Goal: Task Accomplishment & Management: Use online tool/utility

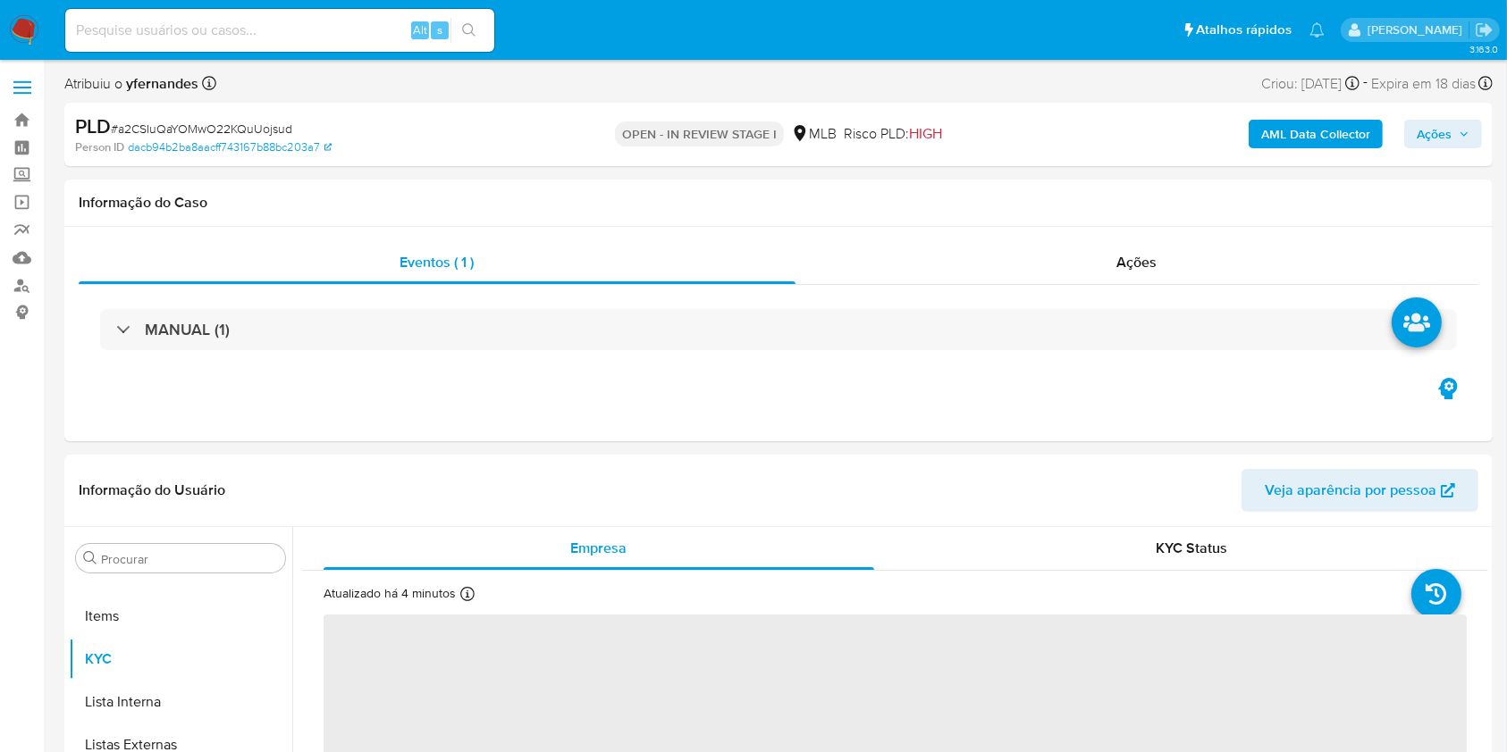
scroll to position [970, 0]
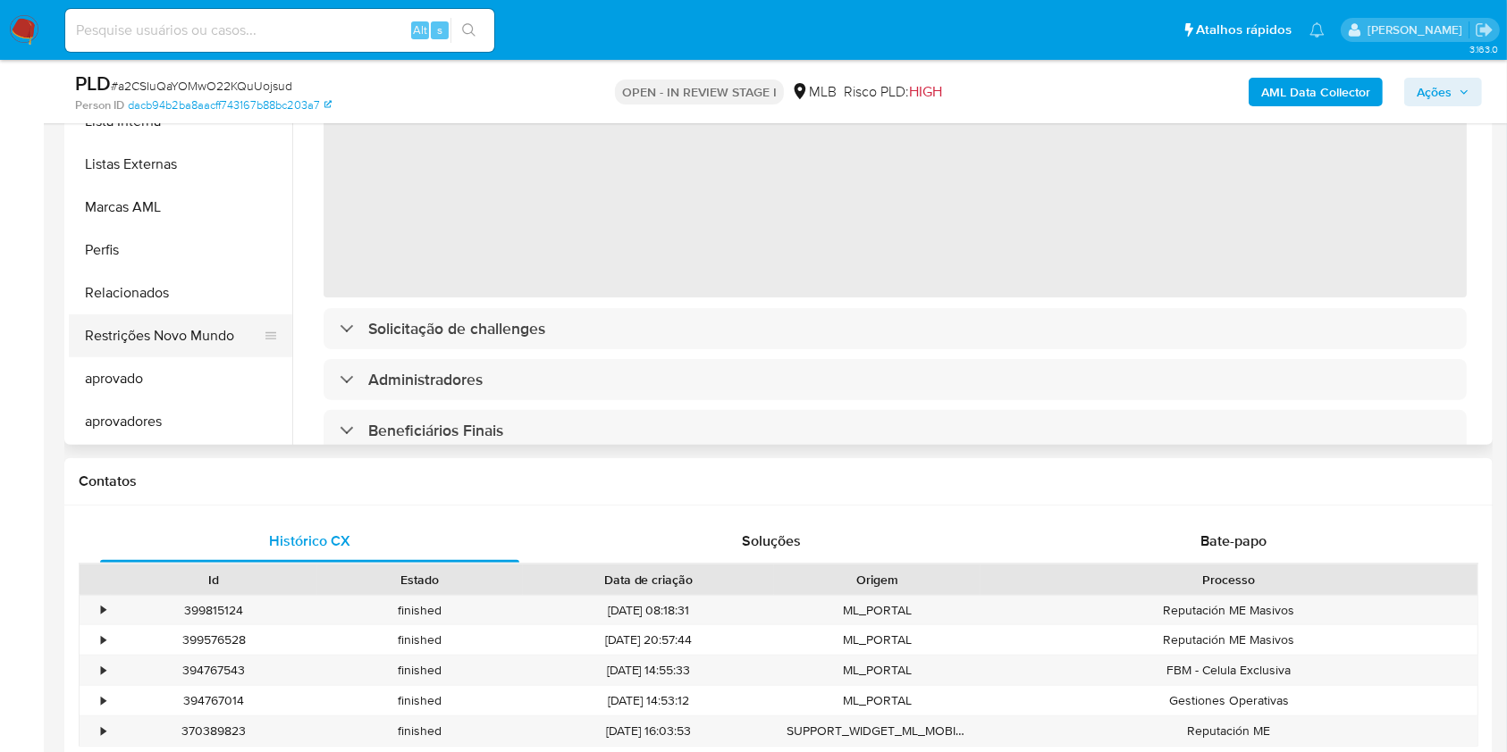
select select "10"
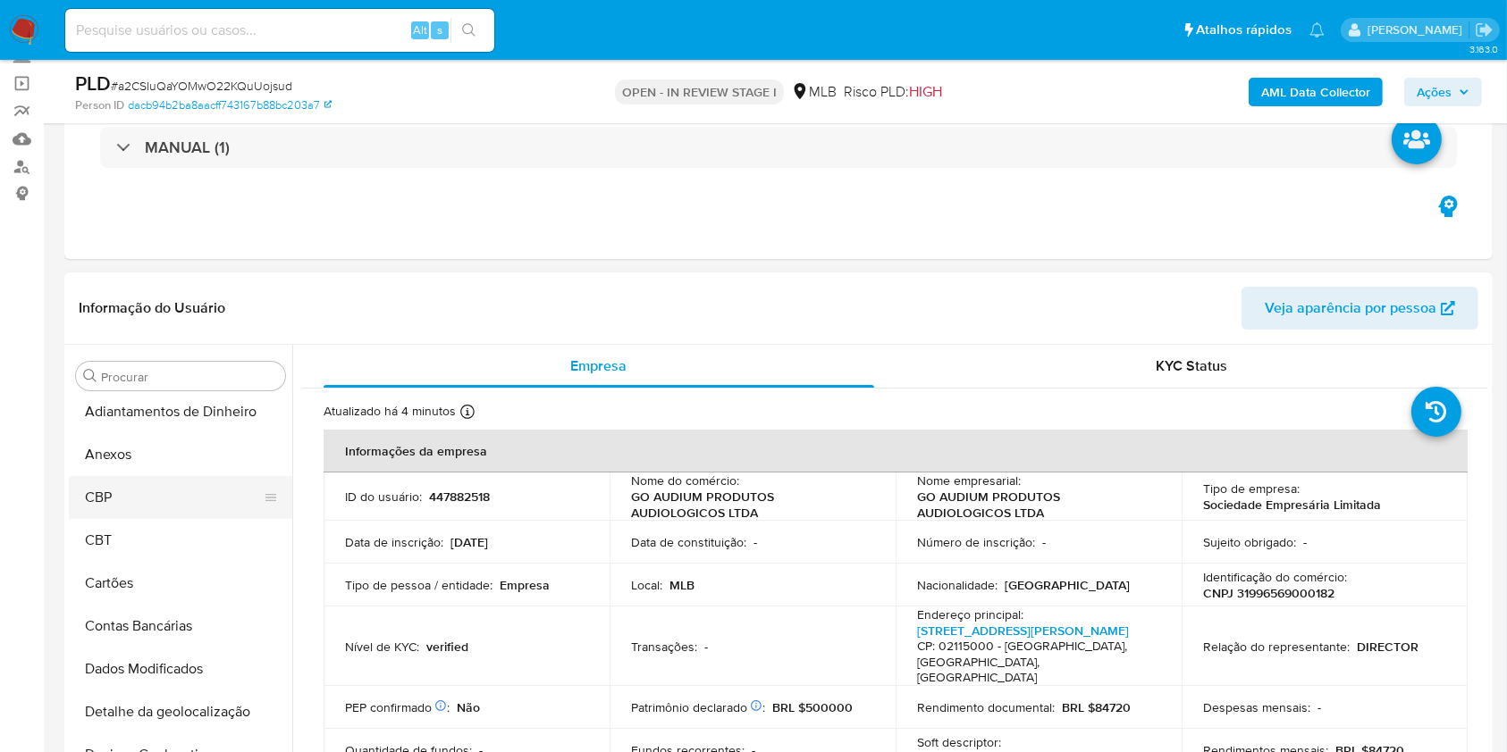
scroll to position [0, 0]
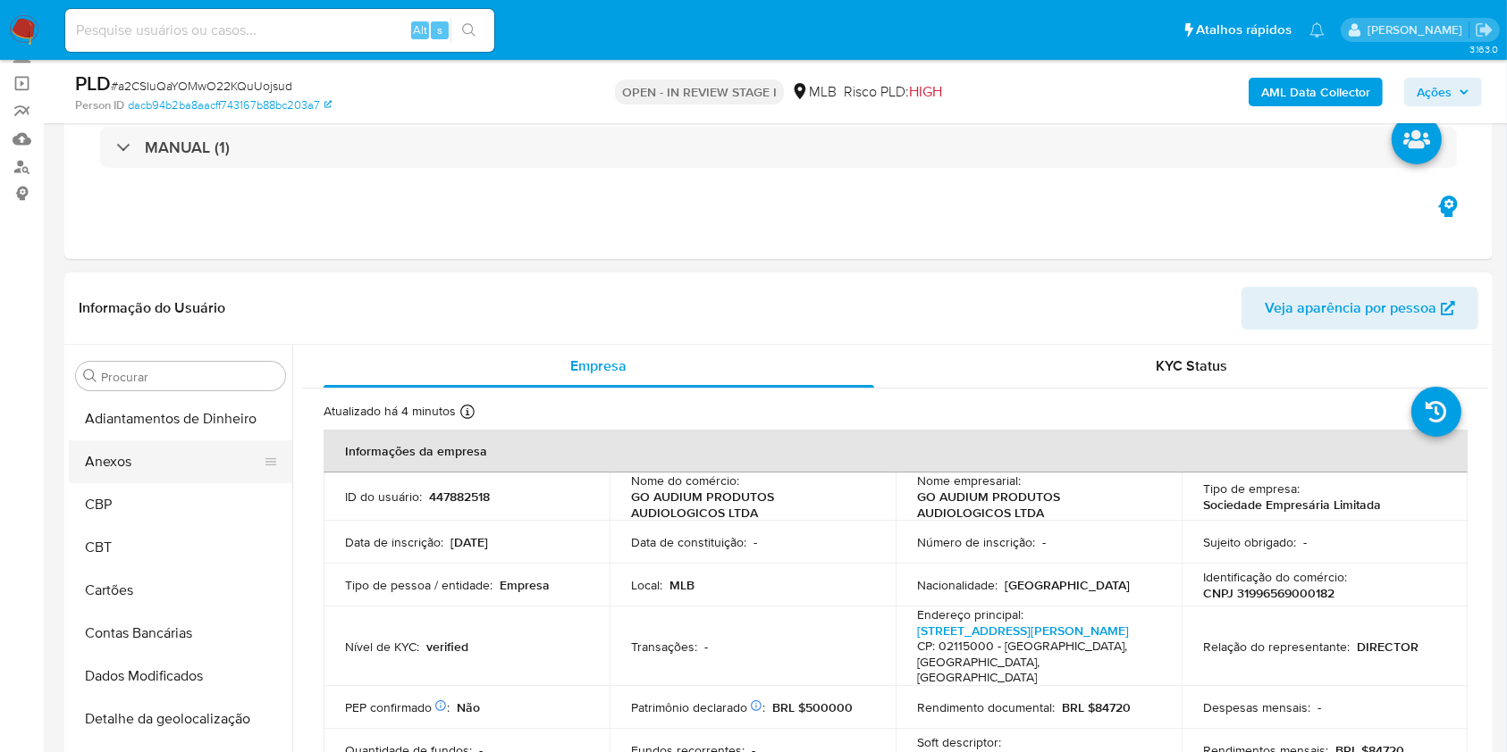
click at [129, 473] on button "Anexos" at bounding box center [173, 462] width 209 height 43
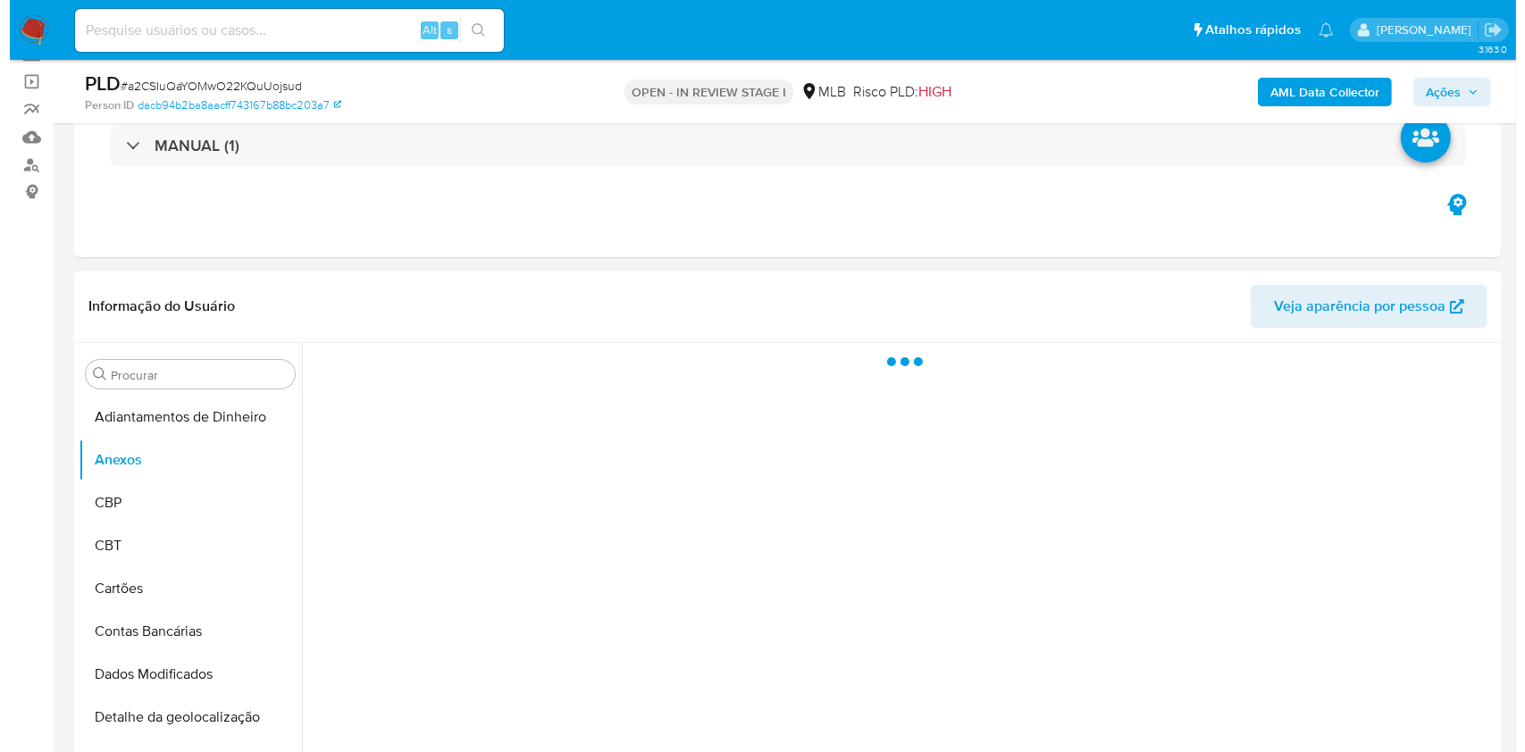
scroll to position [238, 0]
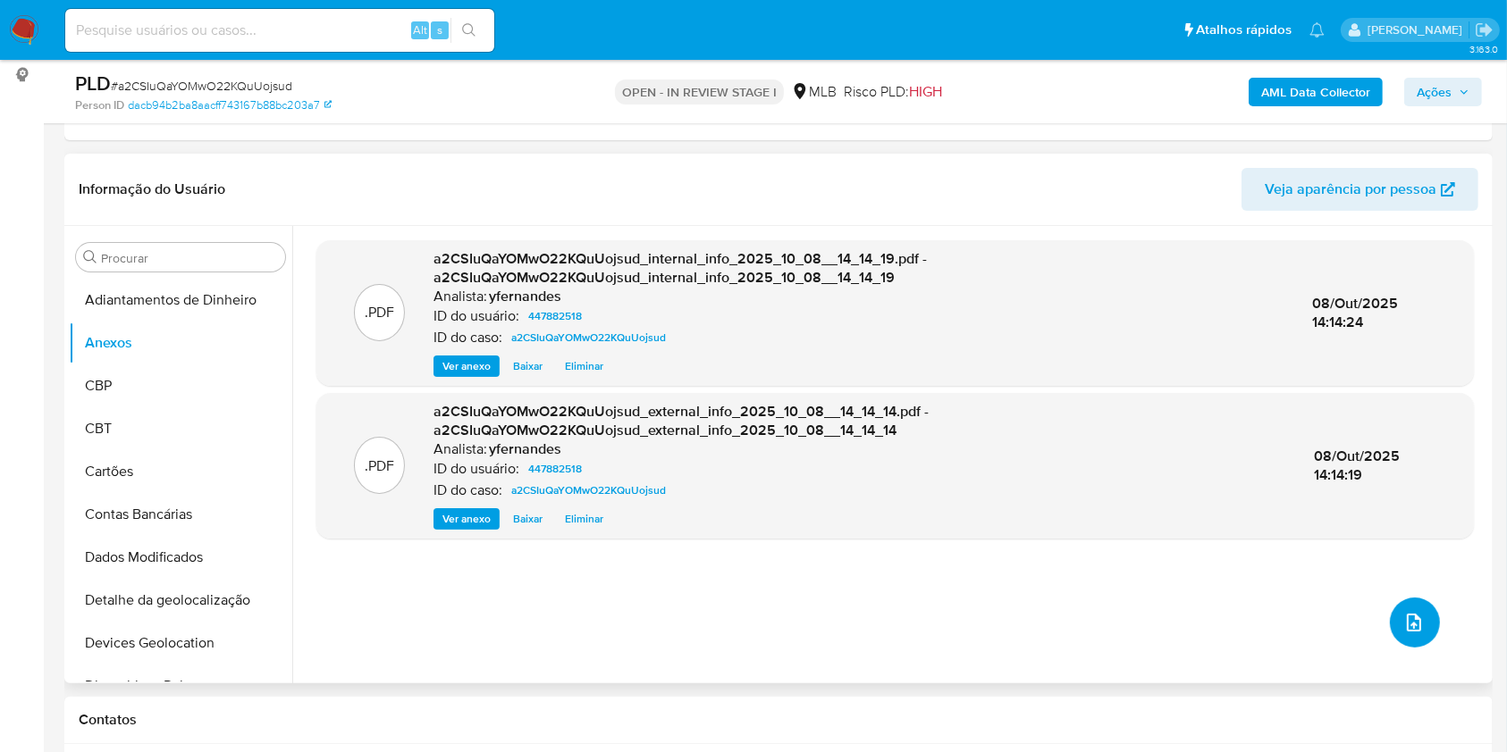
click at [1410, 628] on icon "upload-file" at bounding box center [1413, 623] width 14 height 18
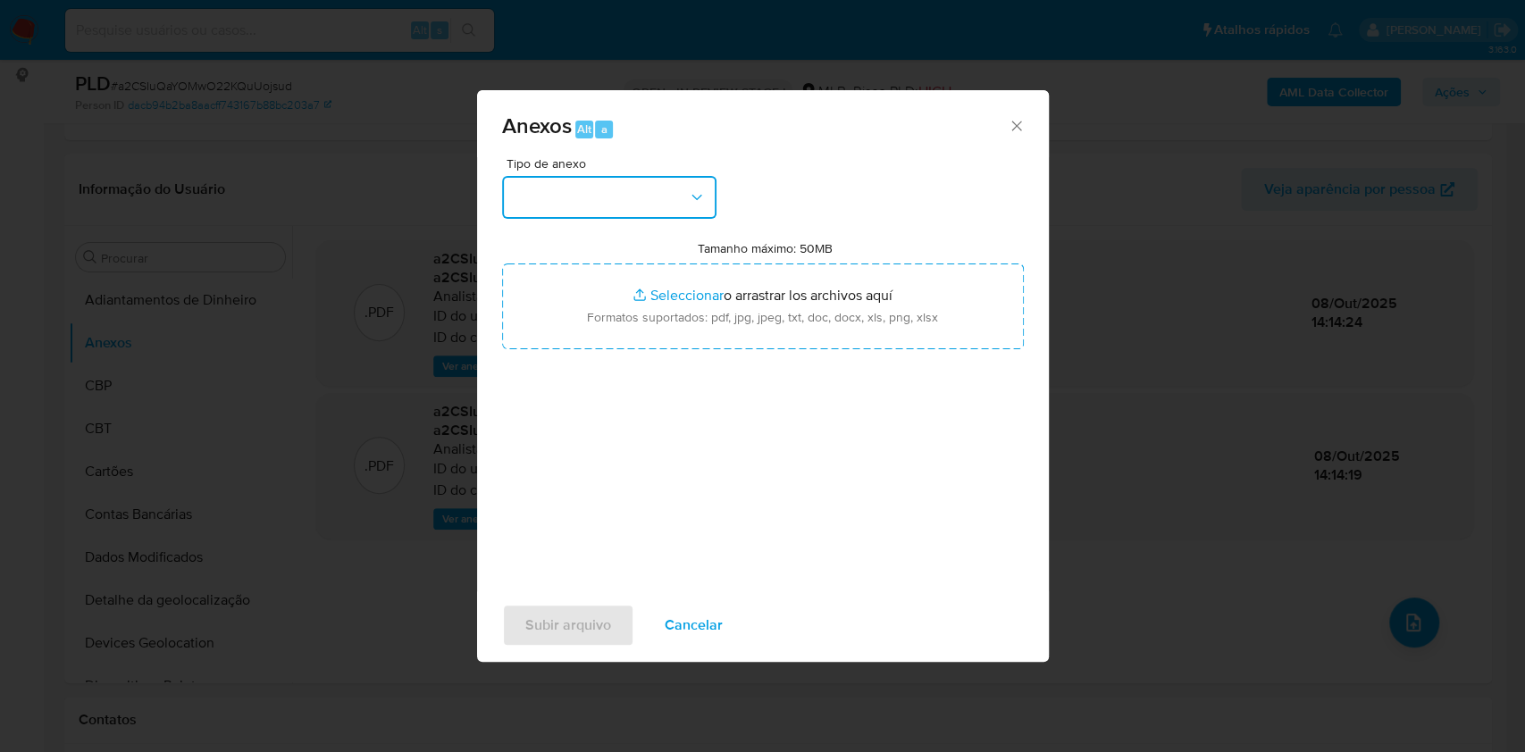
click at [577, 201] on button "button" at bounding box center [609, 197] width 214 height 43
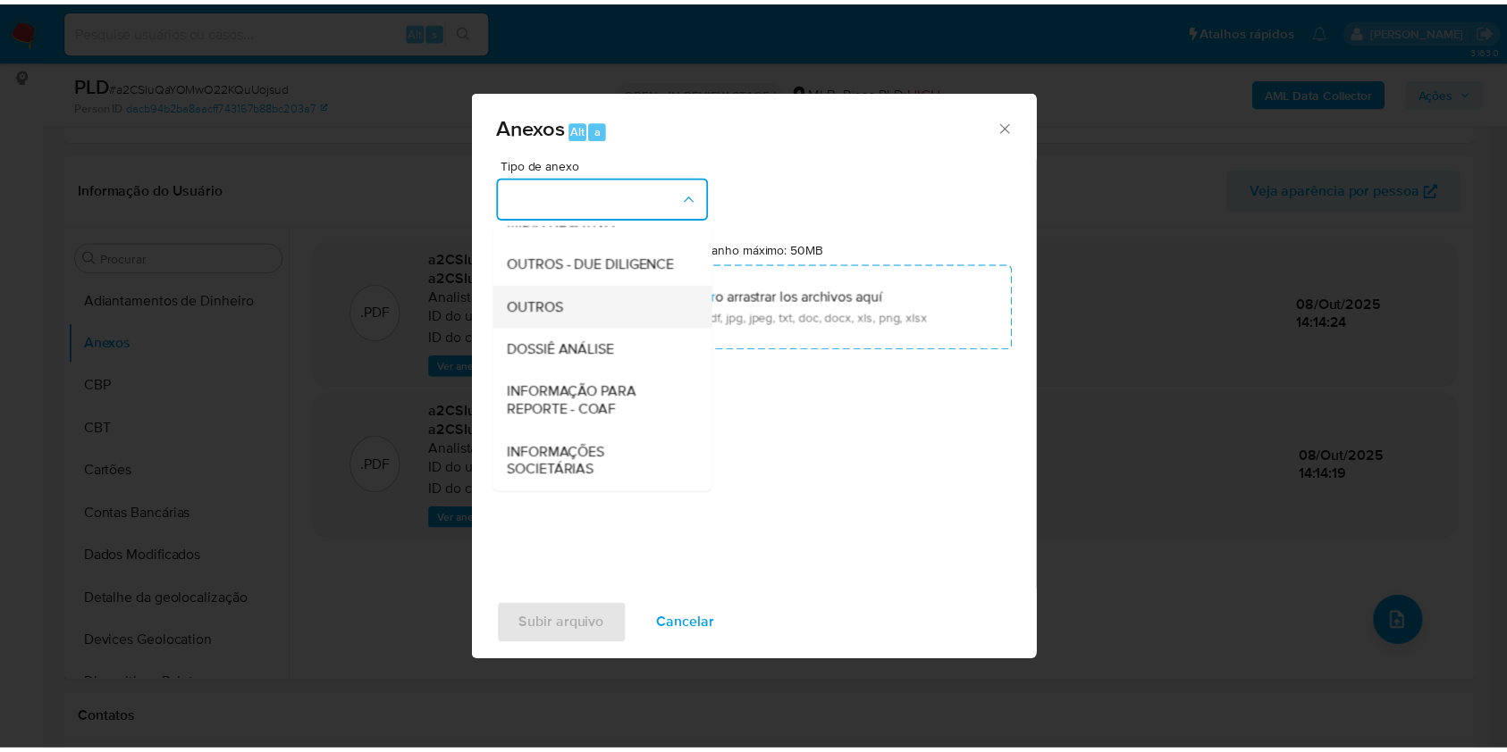
scroll to position [274, 0]
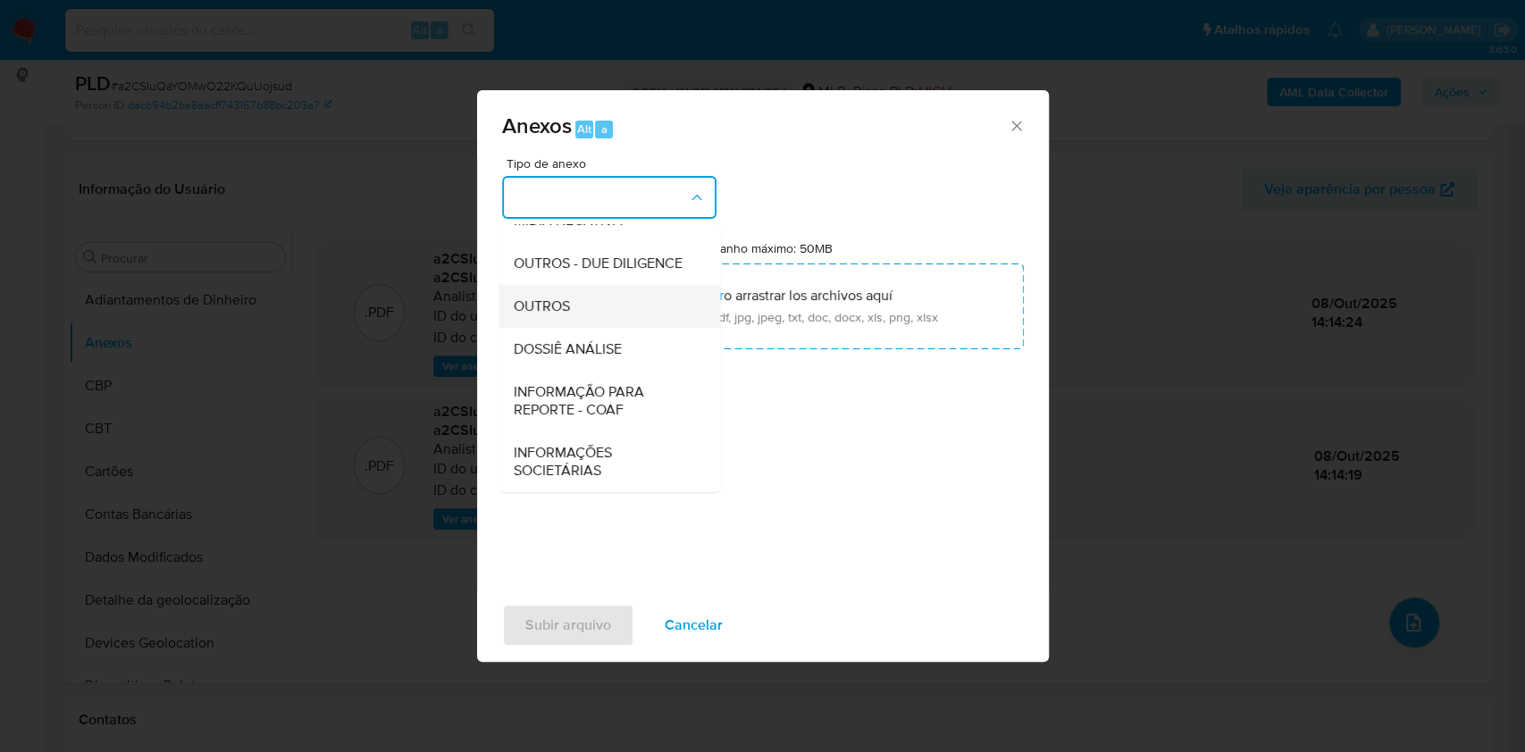
click at [536, 306] on span "OUTROS" at bounding box center [541, 307] width 56 height 18
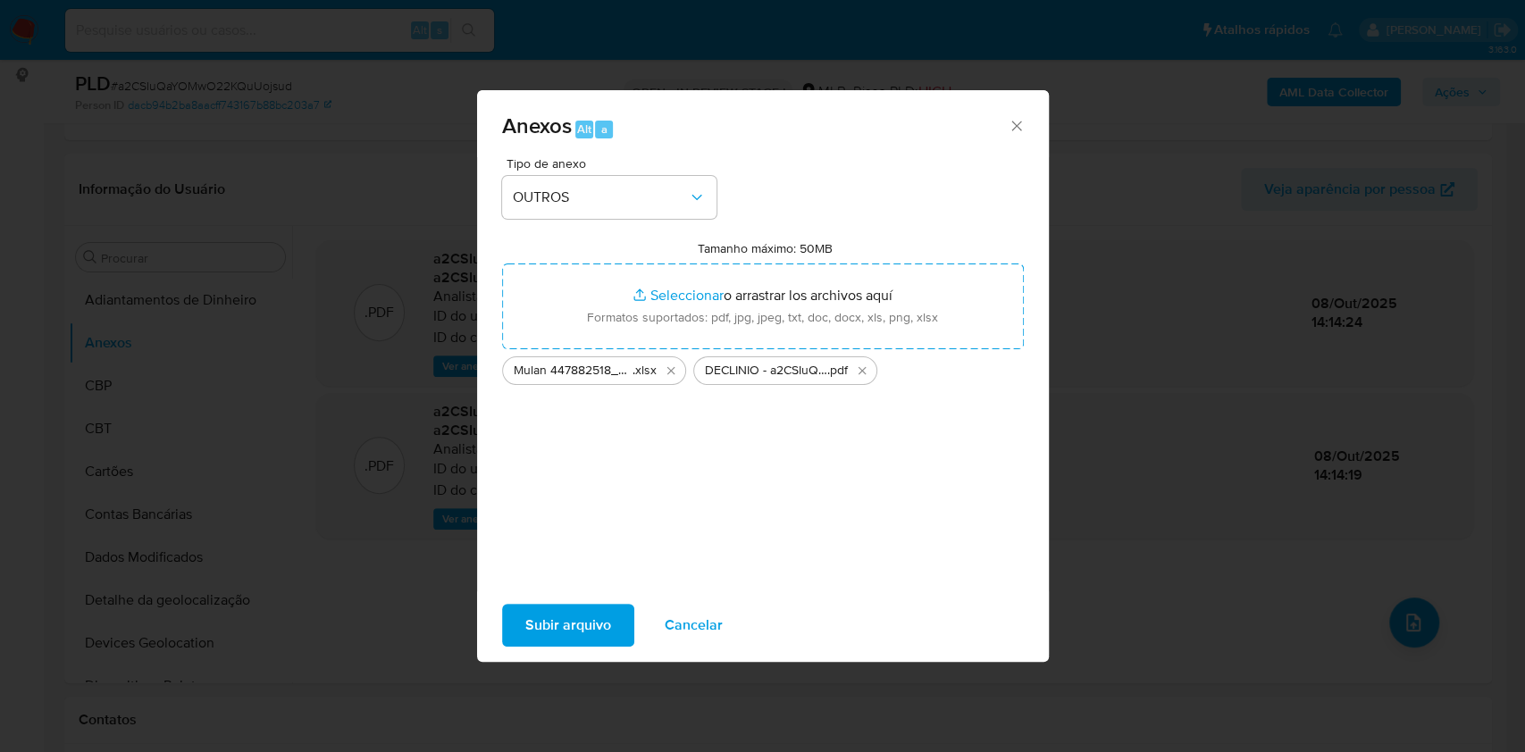
click at [559, 625] on span "Subir arquivo" at bounding box center [568, 625] width 86 height 39
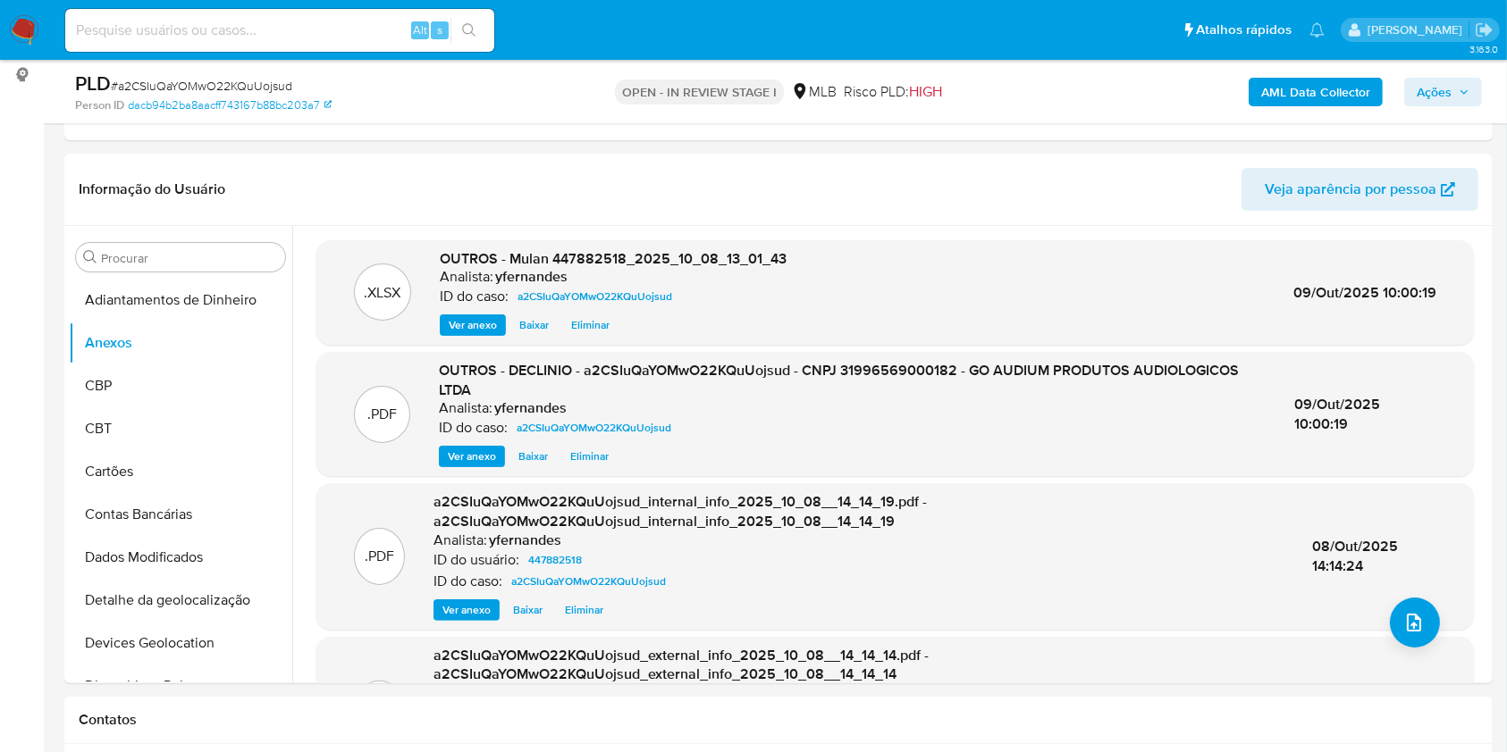
click at [1434, 89] on span "Ações" at bounding box center [1433, 92] width 35 height 29
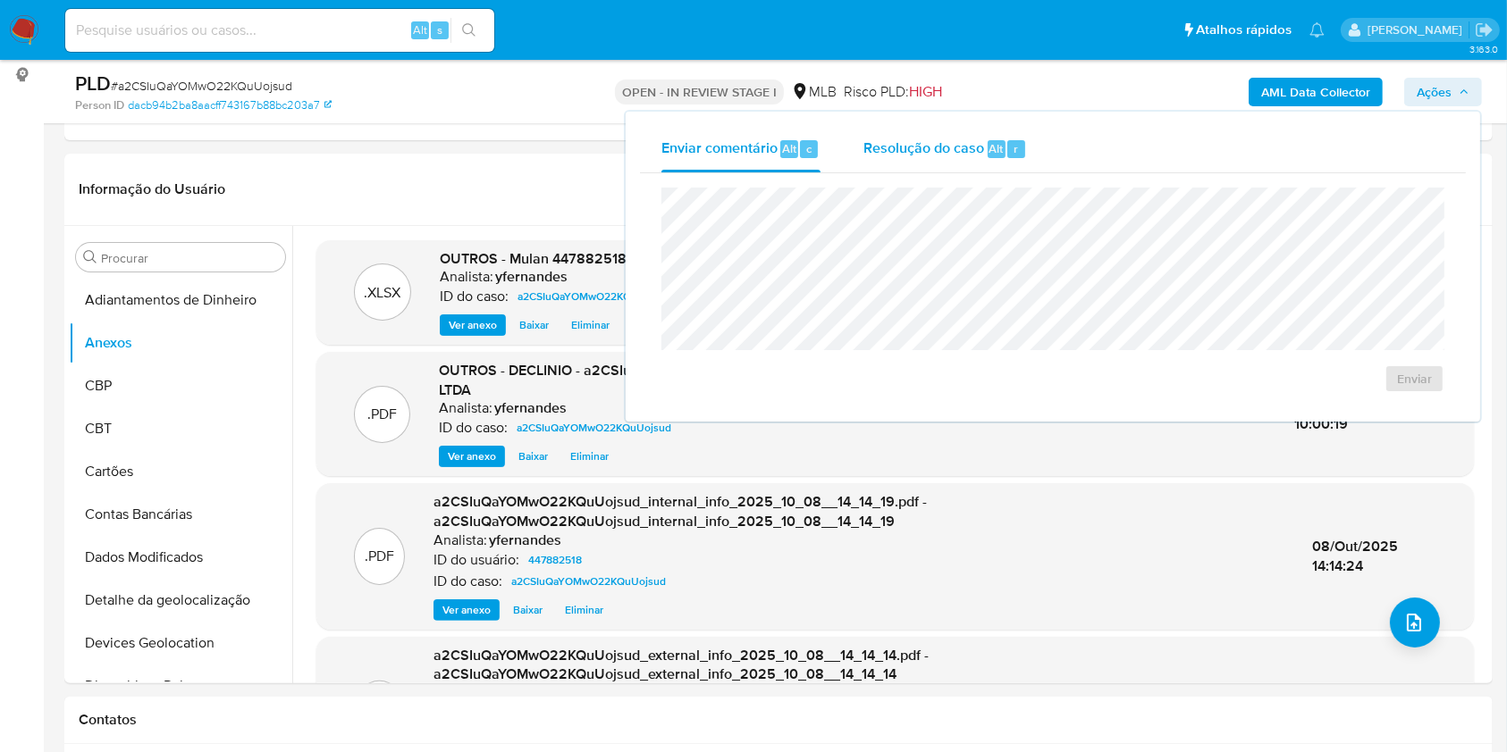
click at [958, 144] on span "Resolução do caso" at bounding box center [923, 148] width 121 height 21
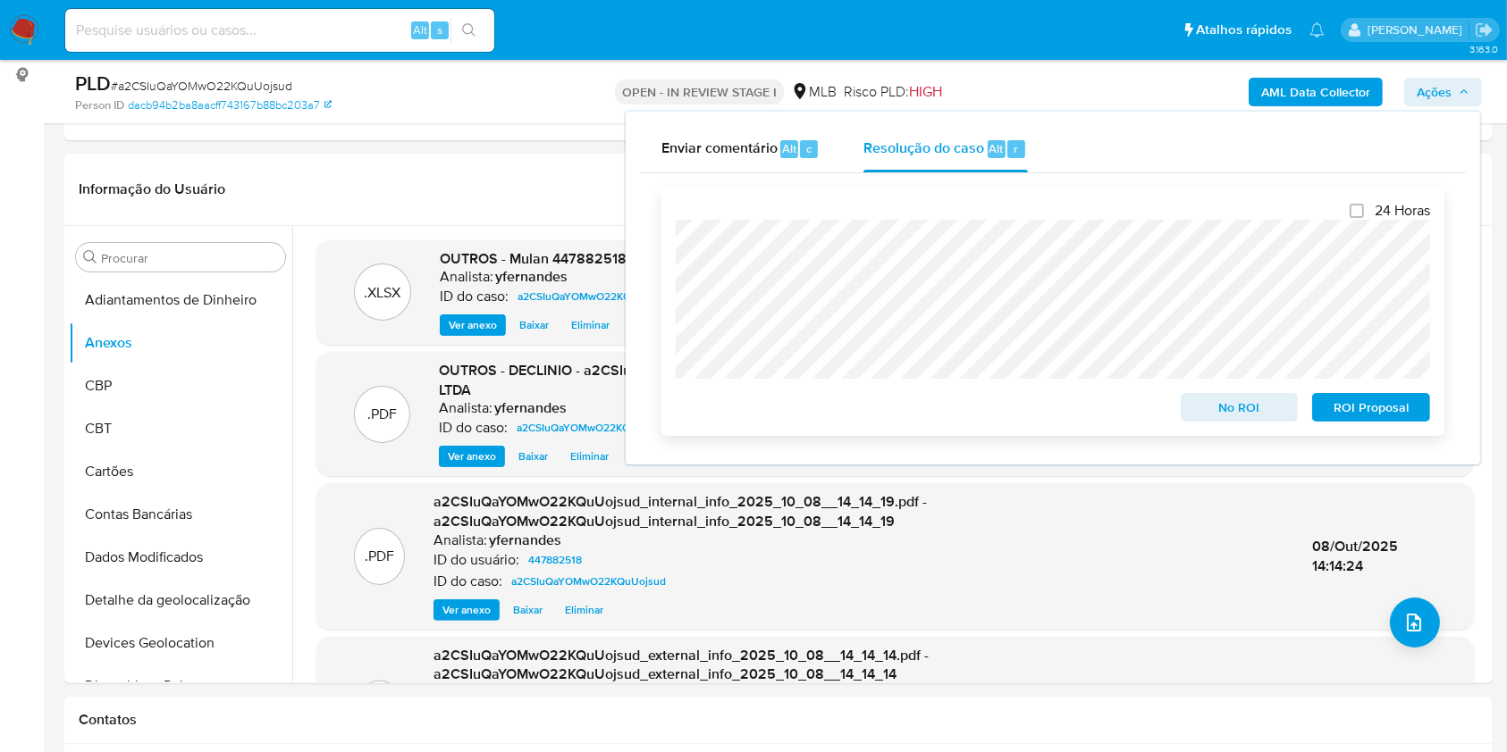
click at [1181, 400] on button "No ROI" at bounding box center [1239, 407] width 118 height 29
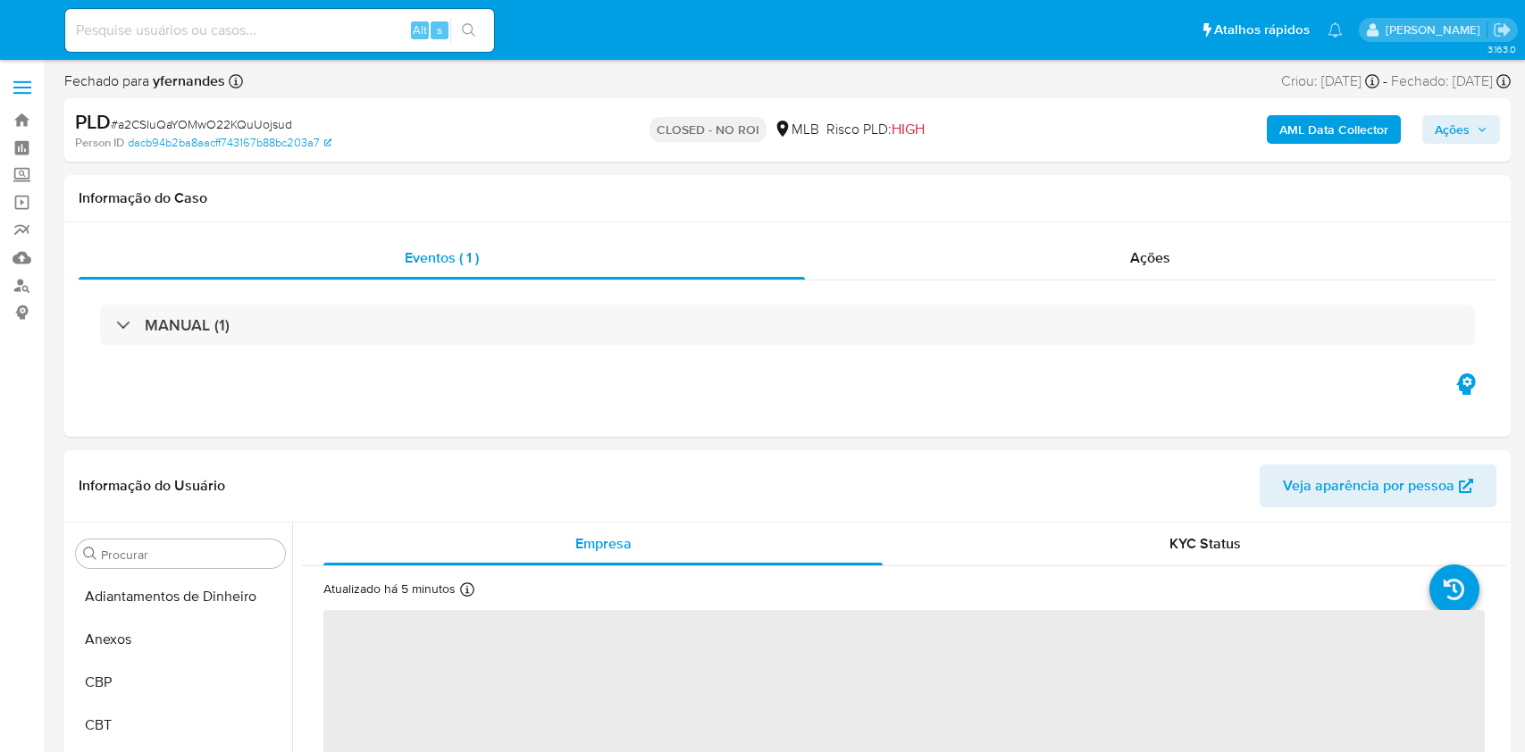
select select "10"
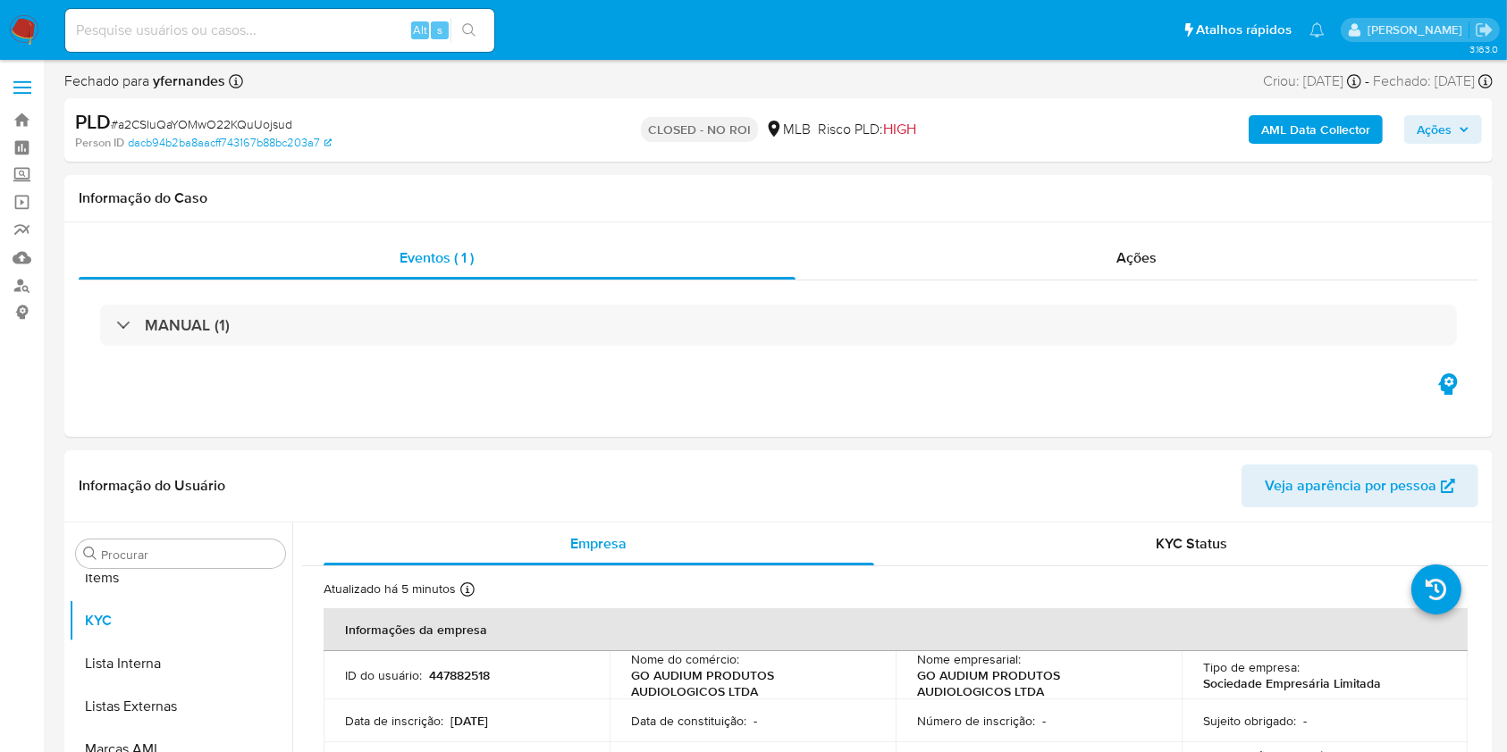
scroll to position [970, 0]
click at [1028, 263] on div "Ações" at bounding box center [1136, 258] width 683 height 43
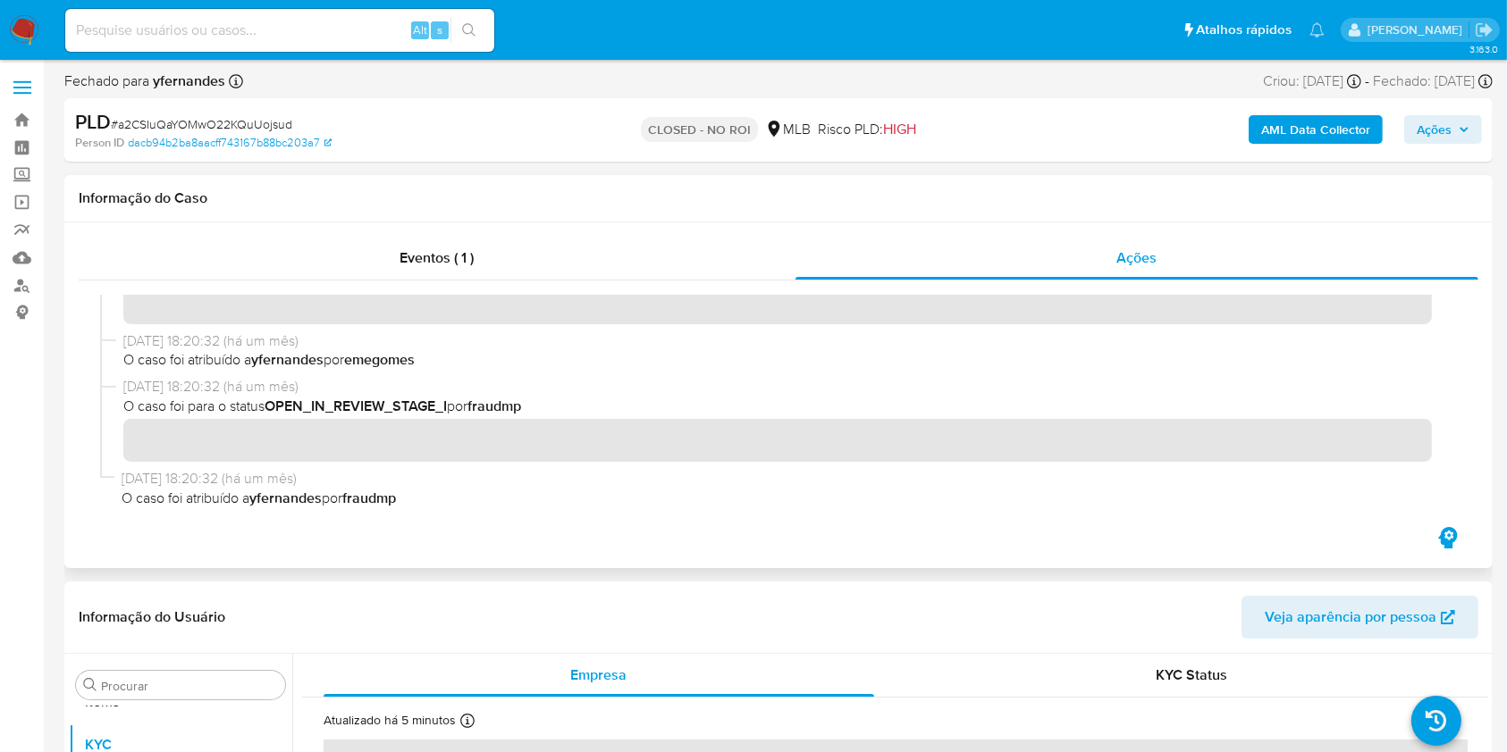
scroll to position [390, 0]
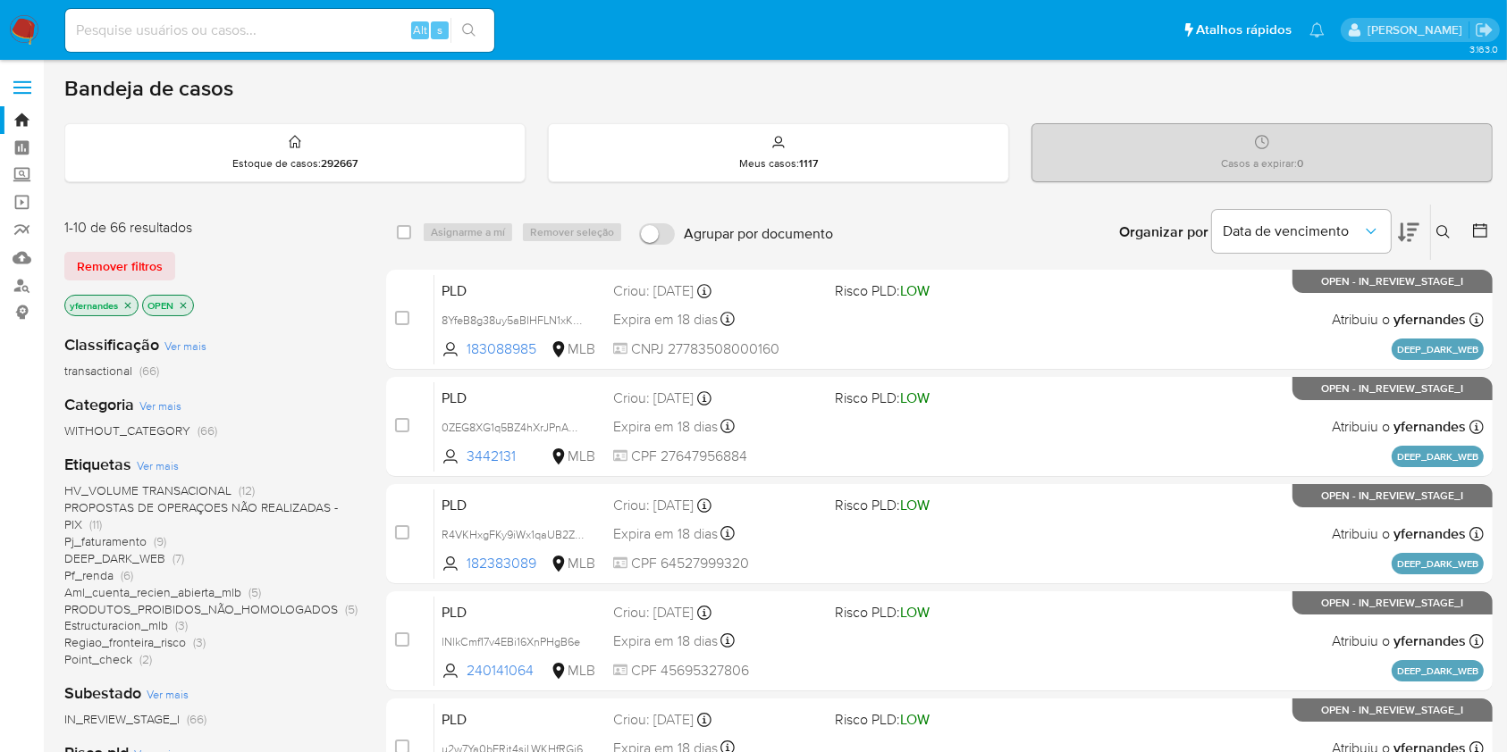
click at [21, 23] on img at bounding box center [24, 30] width 30 height 30
click at [18, 20] on img at bounding box center [24, 30] width 30 height 30
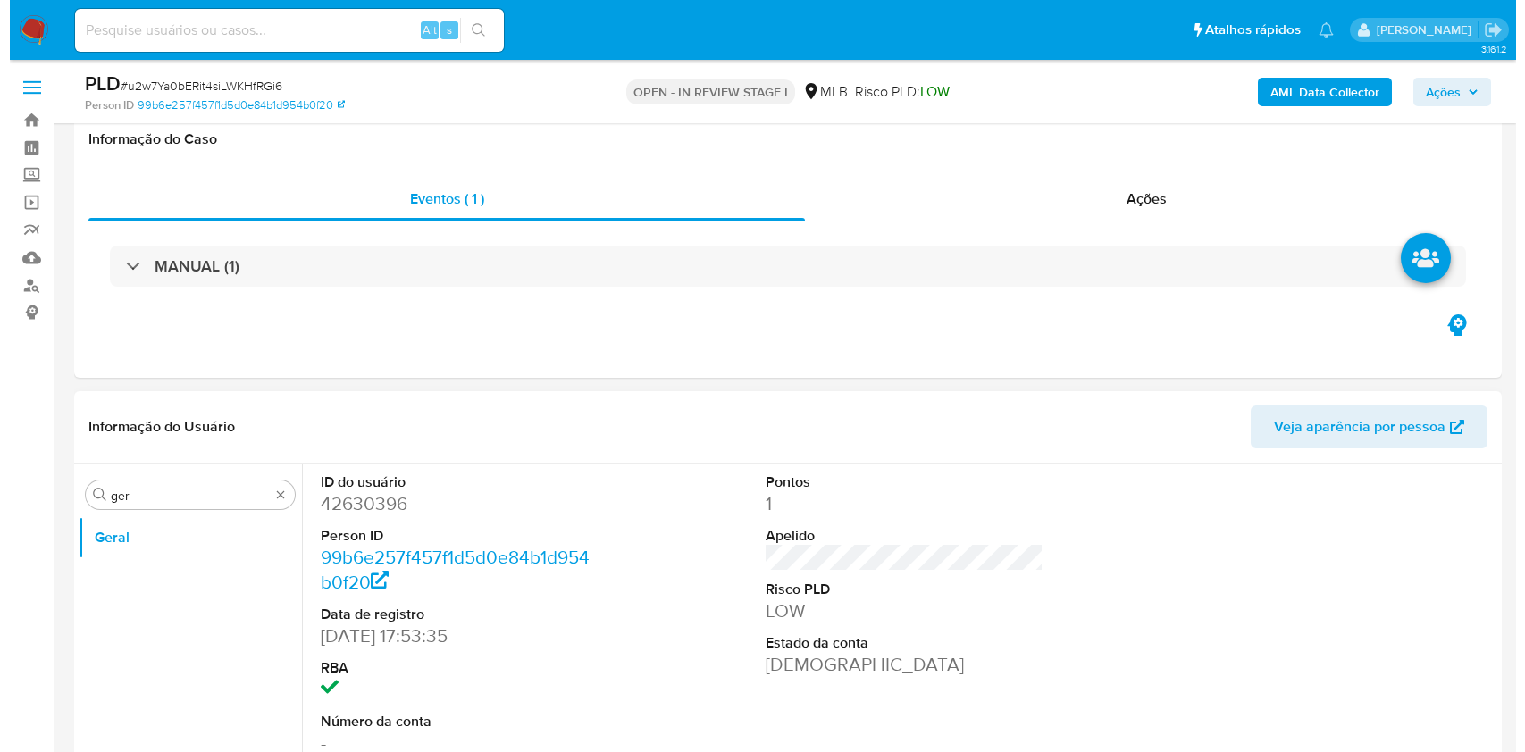
scroll to position [238, 0]
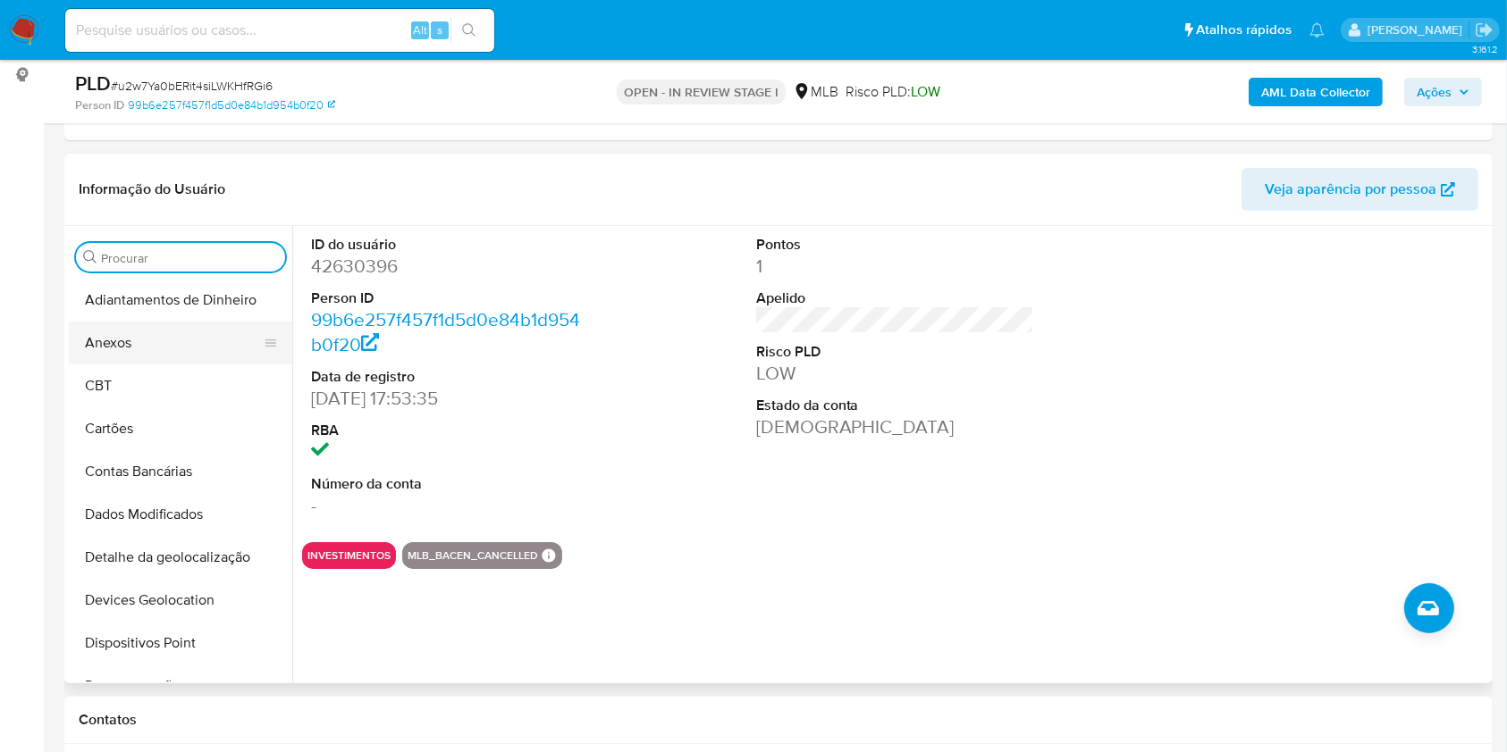
click at [180, 331] on button "Anexos" at bounding box center [173, 343] width 209 height 43
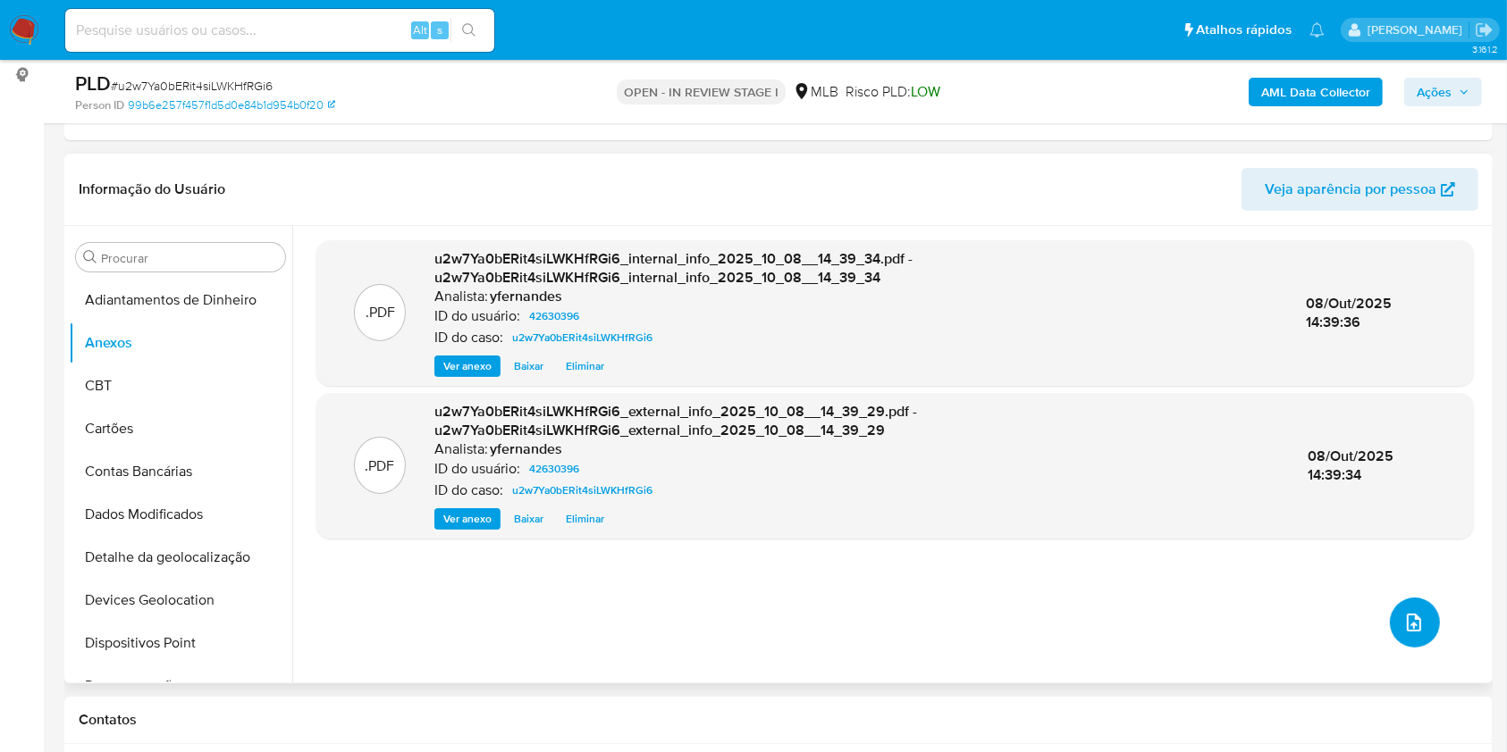
click at [1403, 620] on icon "upload-file" at bounding box center [1413, 622] width 21 height 21
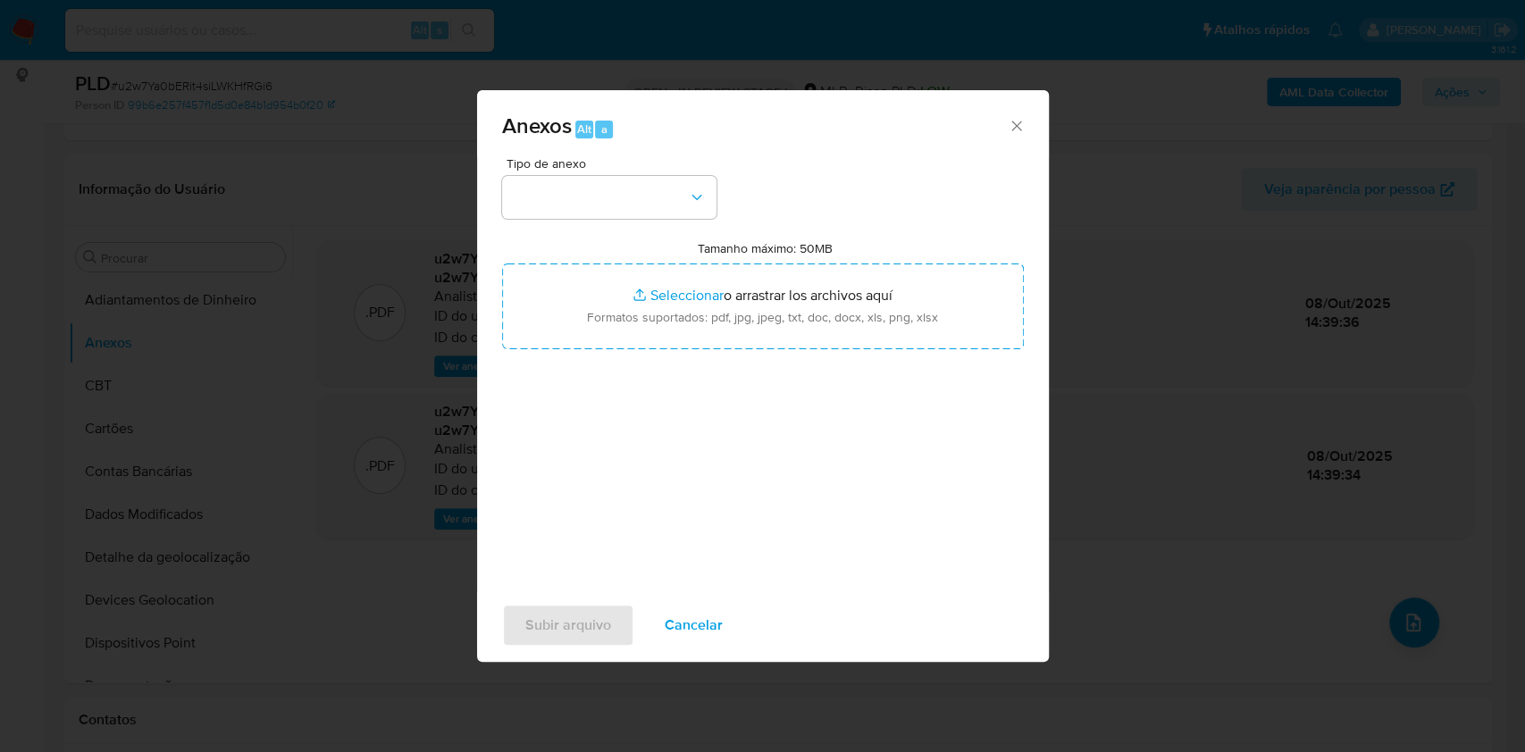
click at [499, 222] on div "Tipo de anexo Tamanho máximo: 50MB Seleccionar archivos Seleccionar o arrastrar…" at bounding box center [763, 374] width 572 height 434
click at [575, 188] on button "button" at bounding box center [609, 197] width 214 height 43
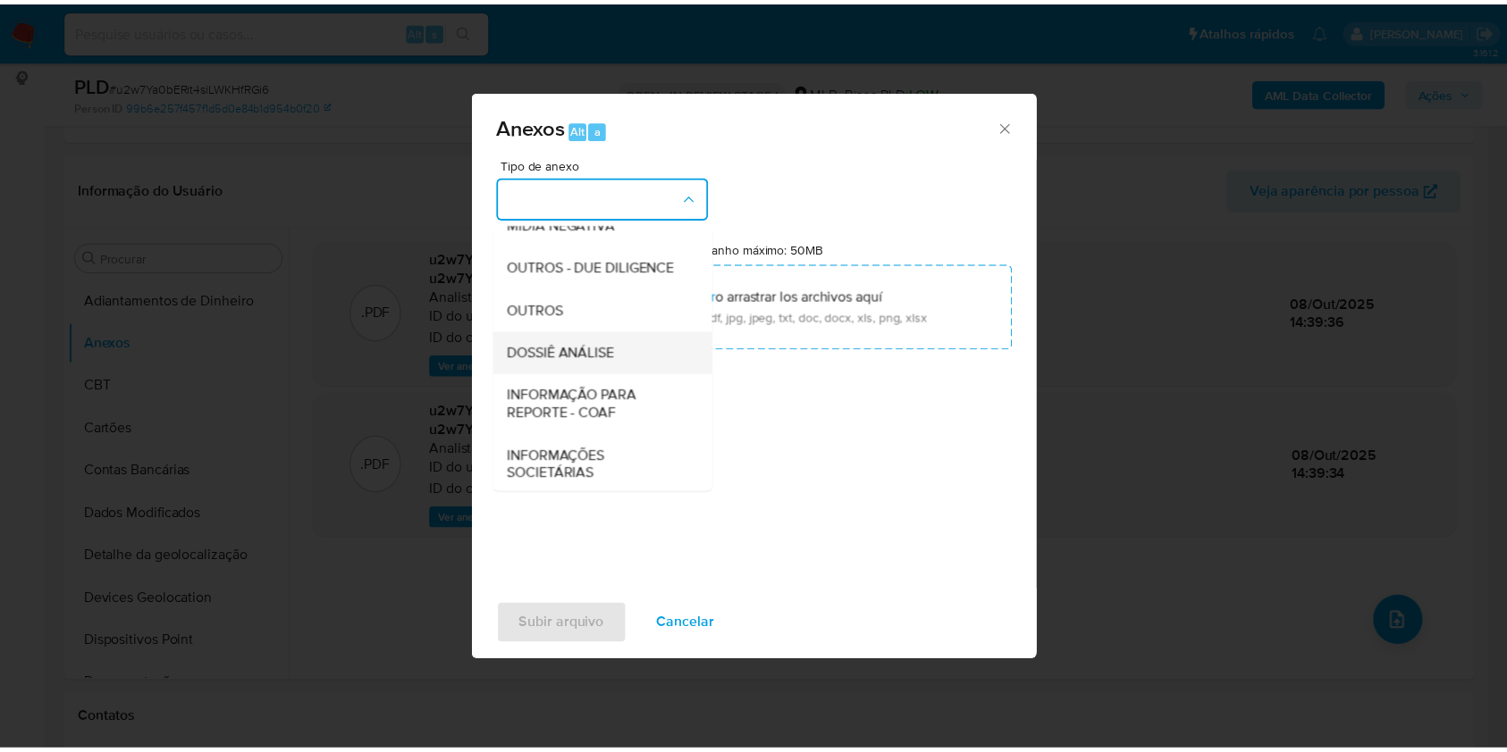
scroll to position [274, 0]
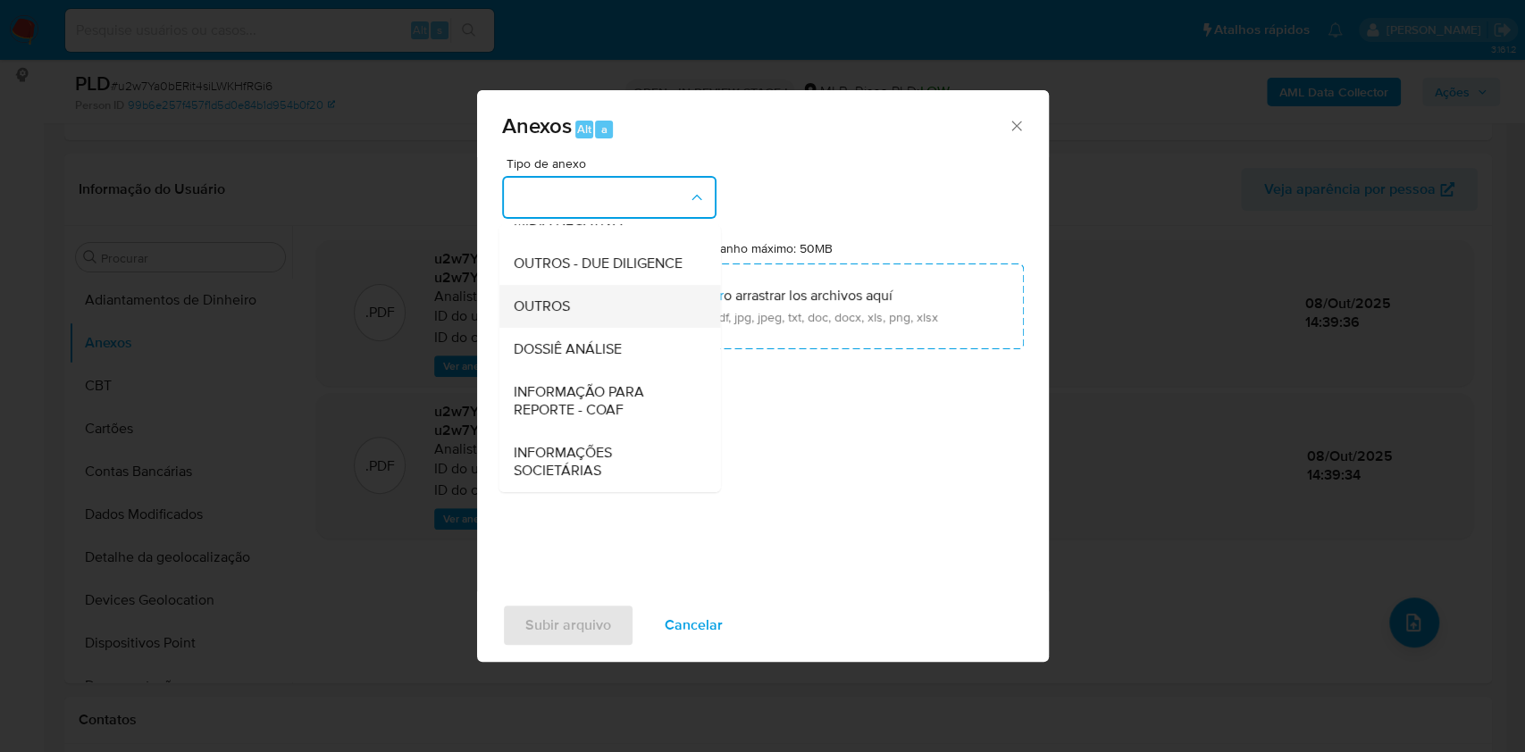
click at [528, 314] on span "OUTROS" at bounding box center [541, 307] width 56 height 18
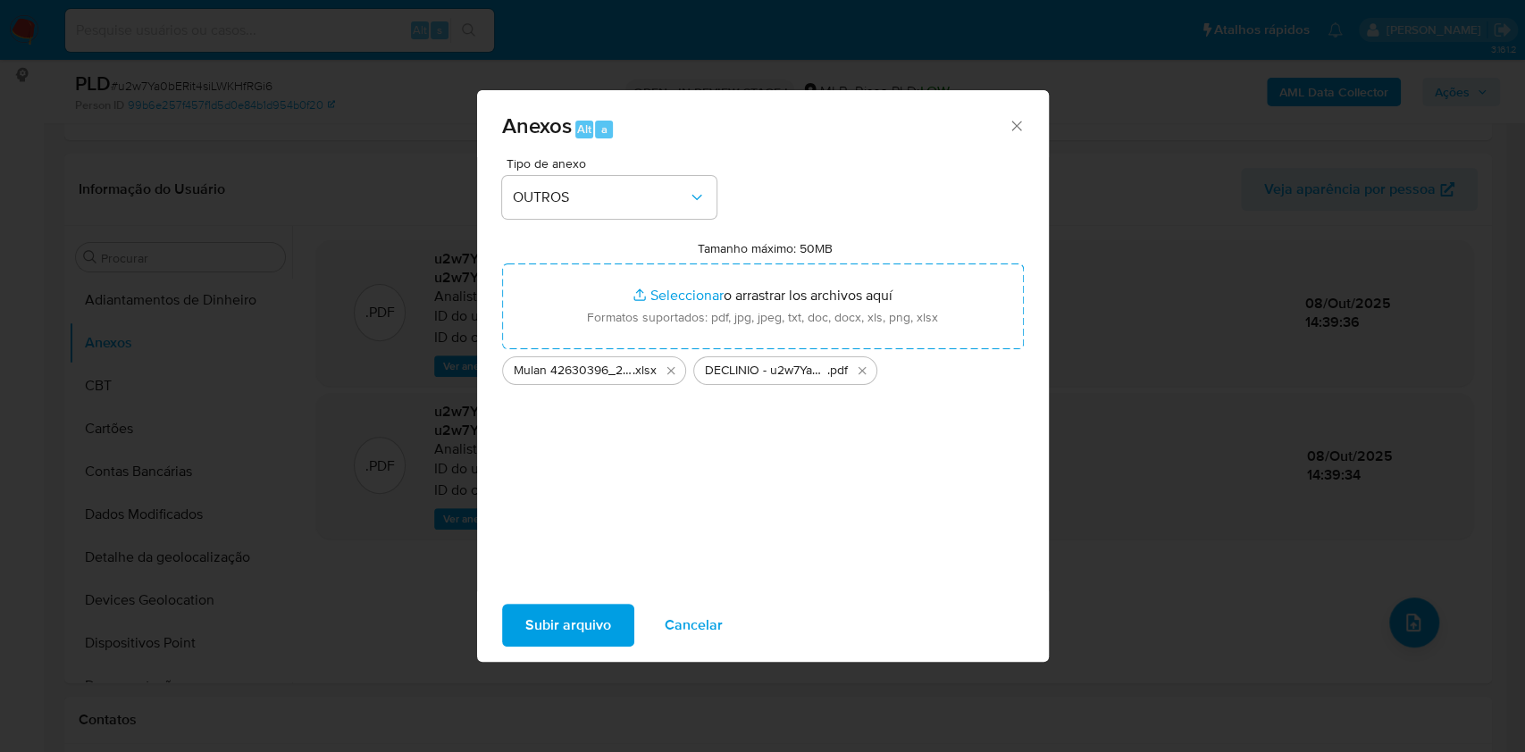
click at [563, 624] on span "Subir arquivo" at bounding box center [568, 625] width 86 height 39
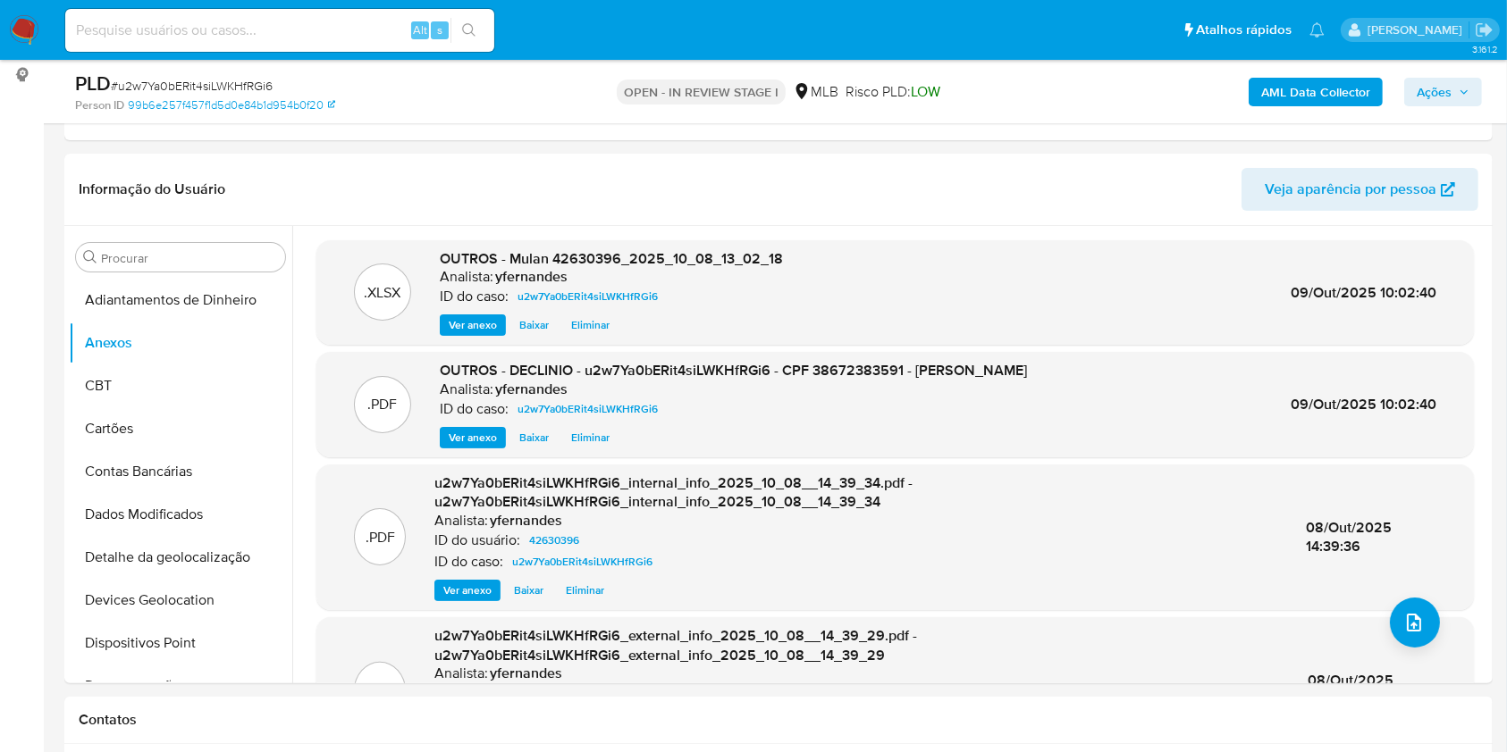
click at [1455, 89] on span "Ações" at bounding box center [1442, 92] width 53 height 25
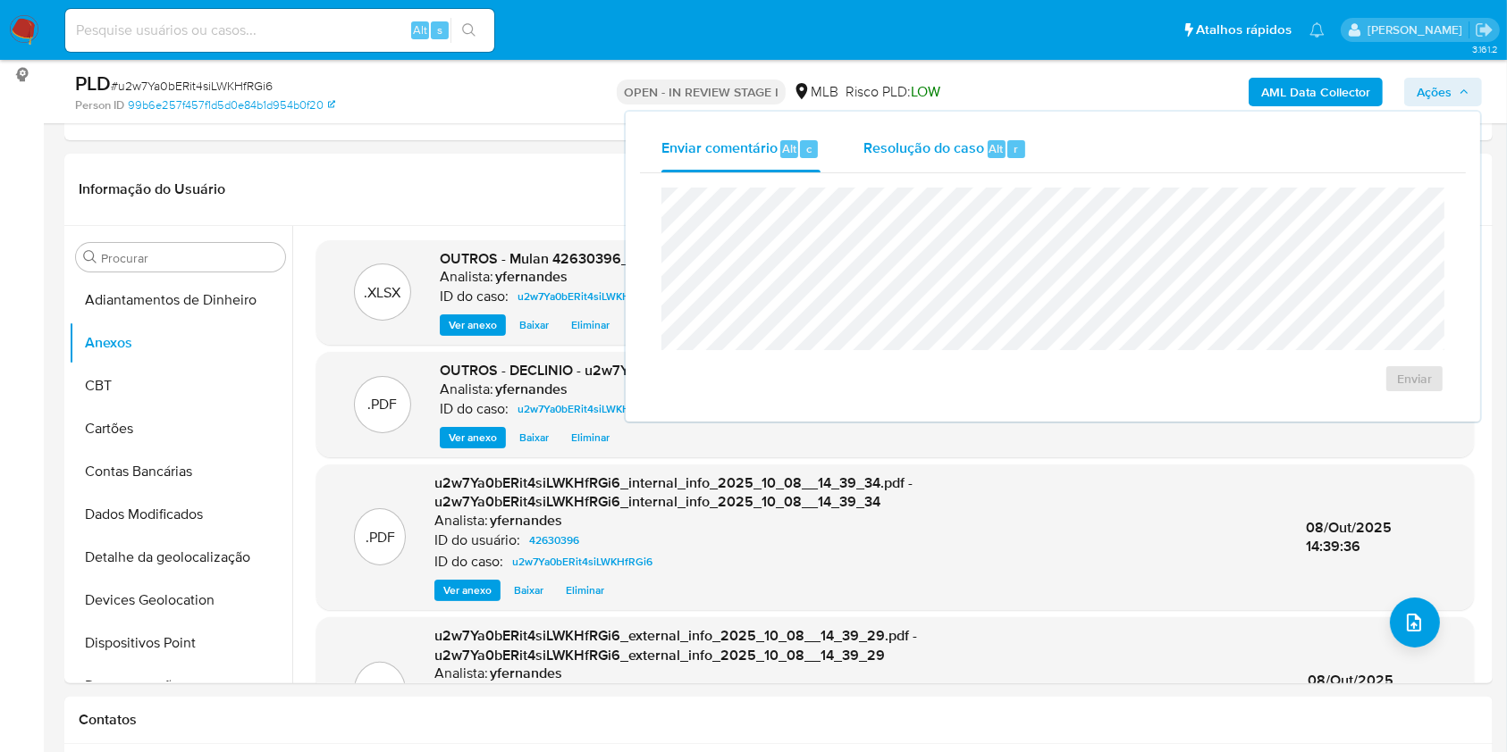
click at [932, 141] on span "Resolução do caso" at bounding box center [923, 148] width 121 height 21
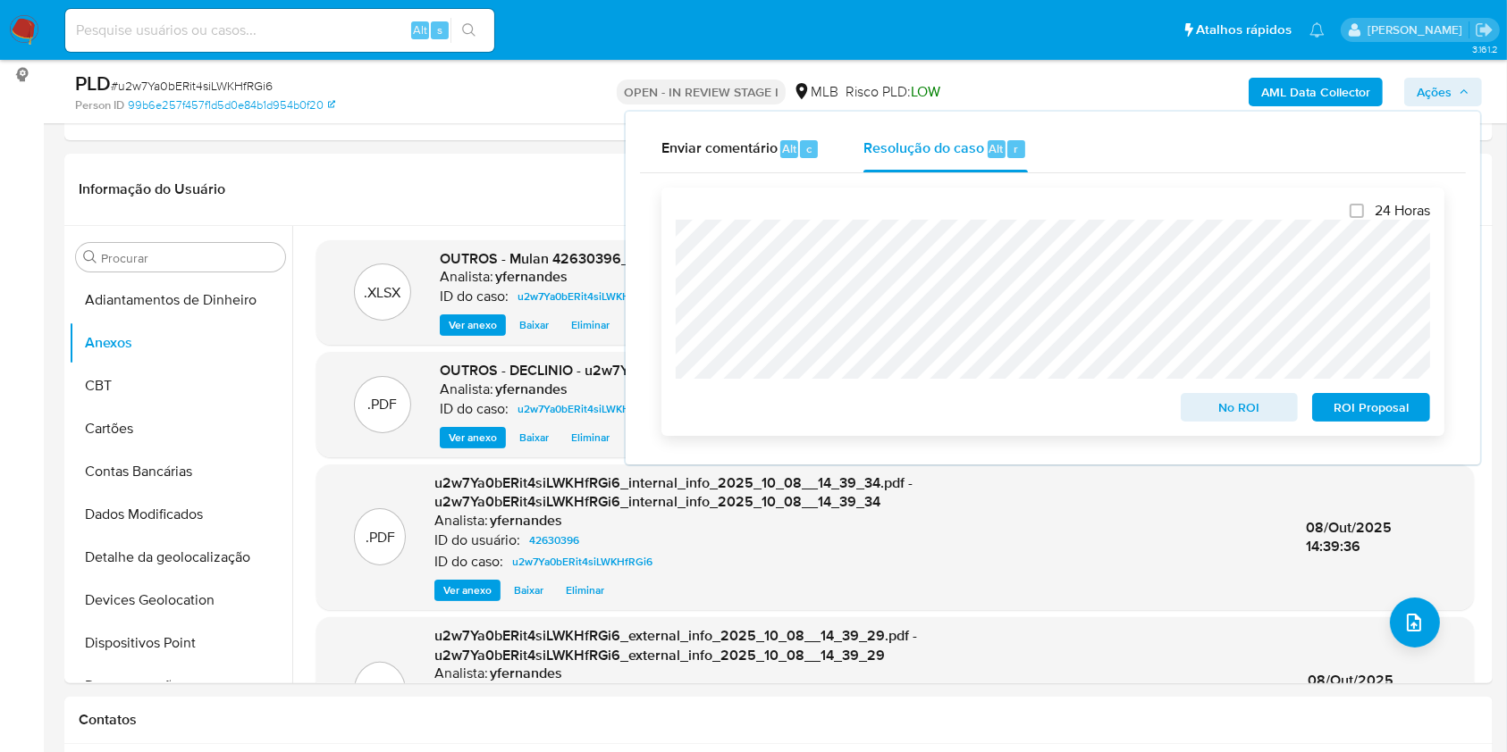
click at [1260, 416] on span "No ROI" at bounding box center [1239, 407] width 93 height 25
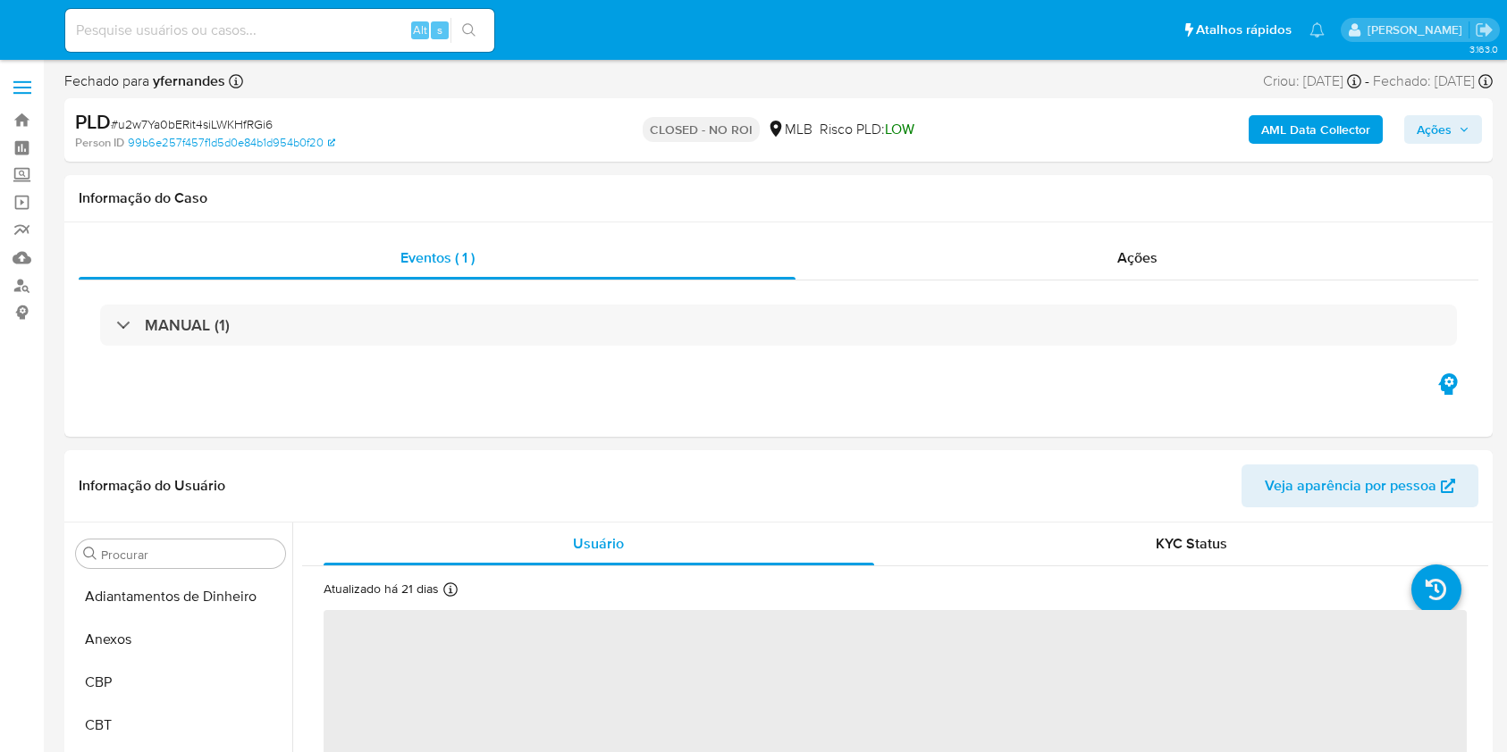
select select "10"
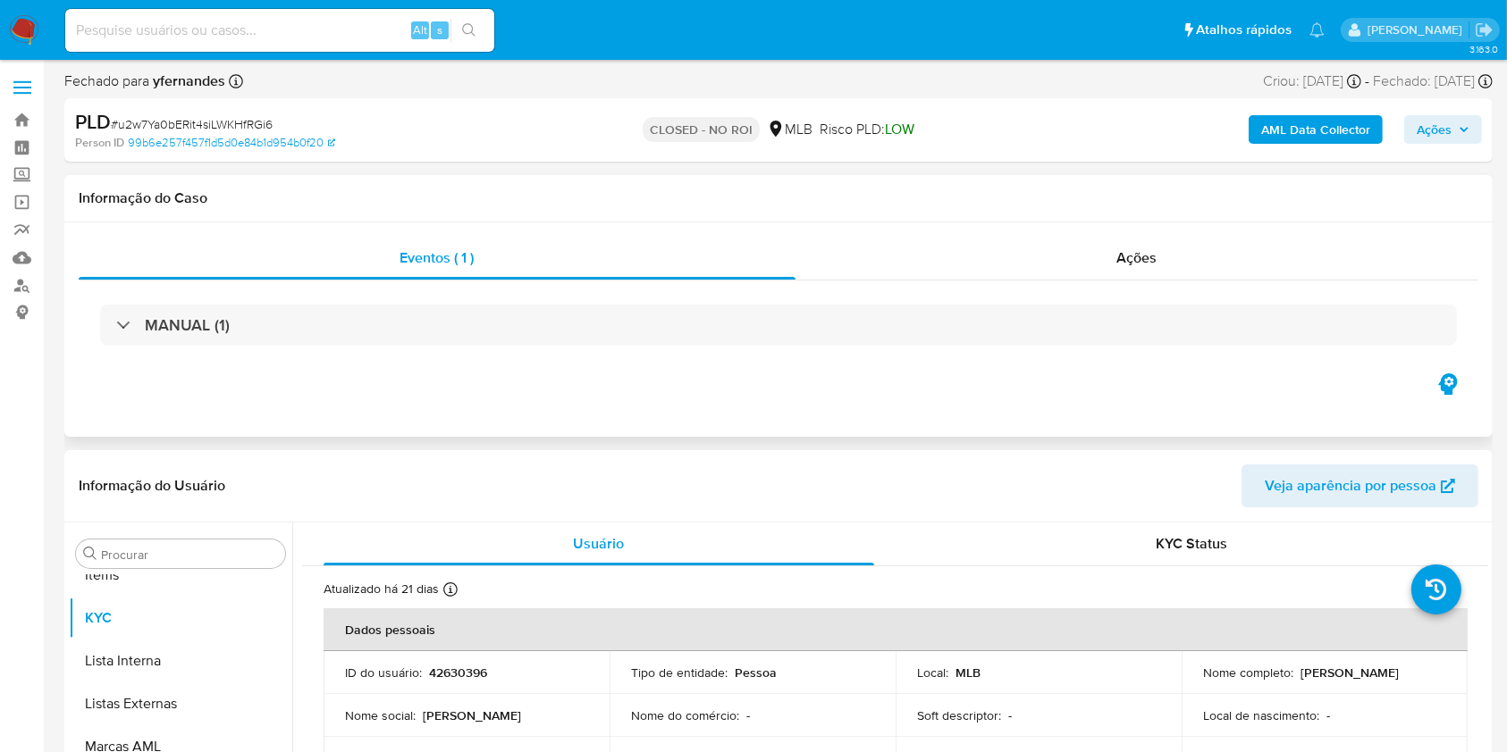
scroll to position [970, 0]
click at [945, 248] on div "Ações" at bounding box center [1136, 258] width 683 height 43
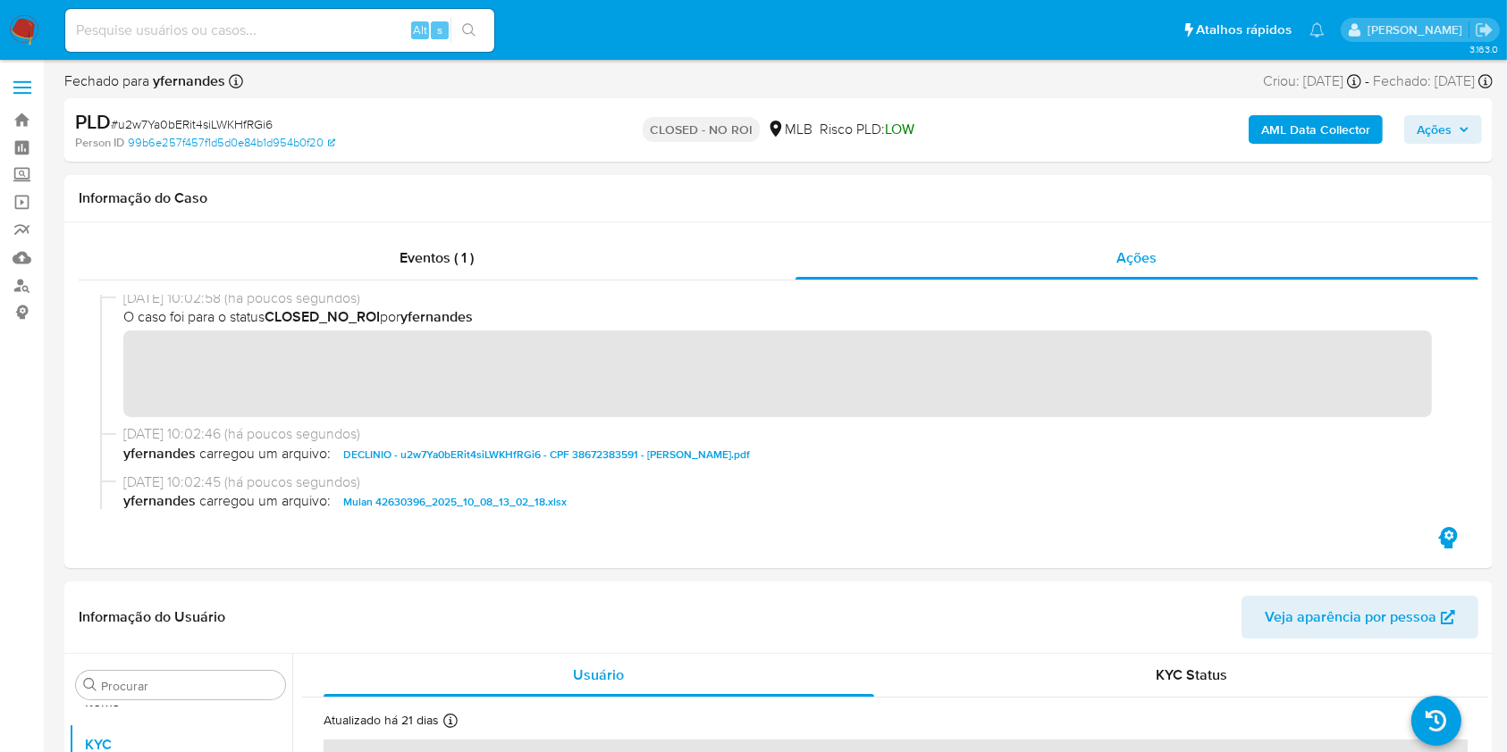
scroll to position [0, 0]
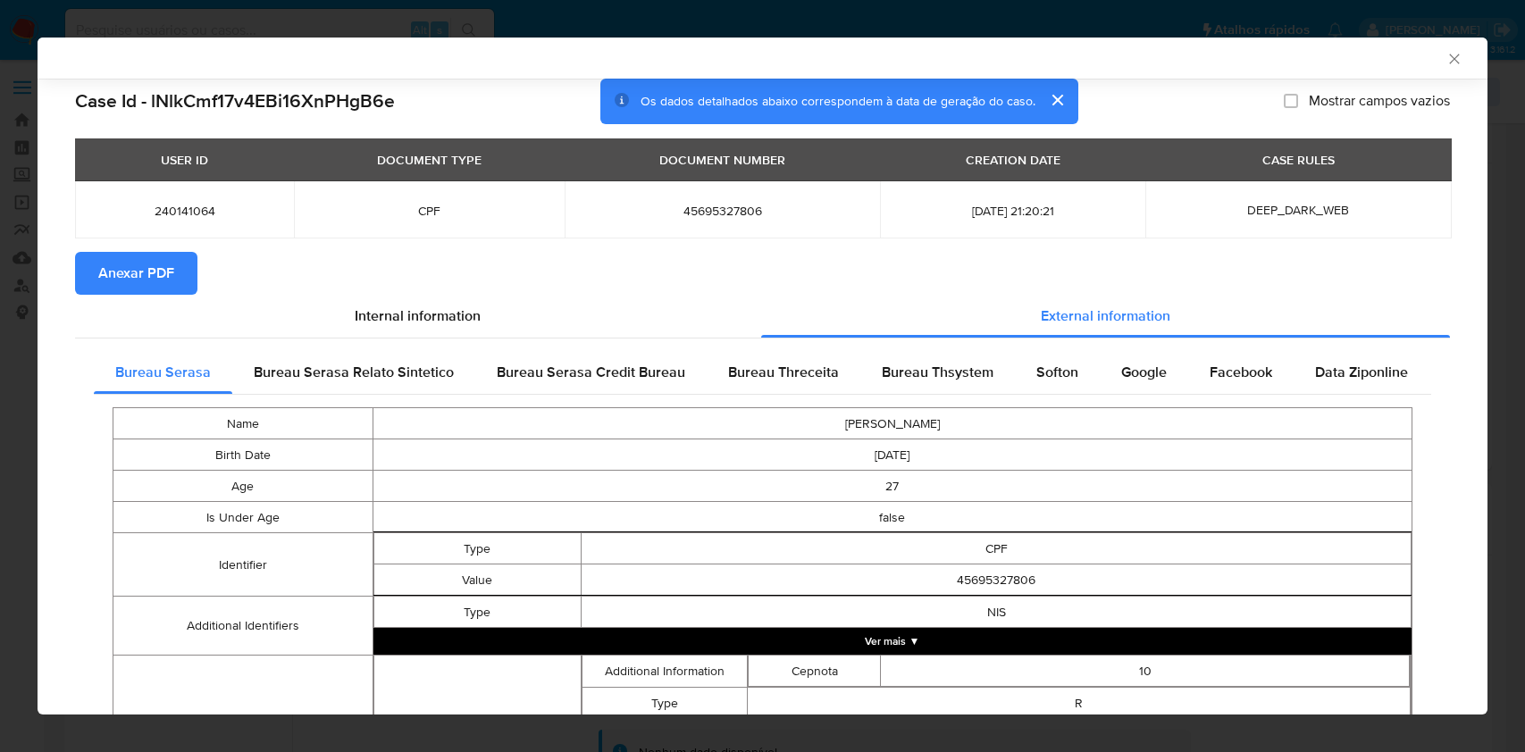
click at [0, 344] on div "AML Data Collector Case Id - lNlkCmf17v4EBi16XnPHgB6e Os dados detalhados abaix…" at bounding box center [762, 376] width 1525 height 752
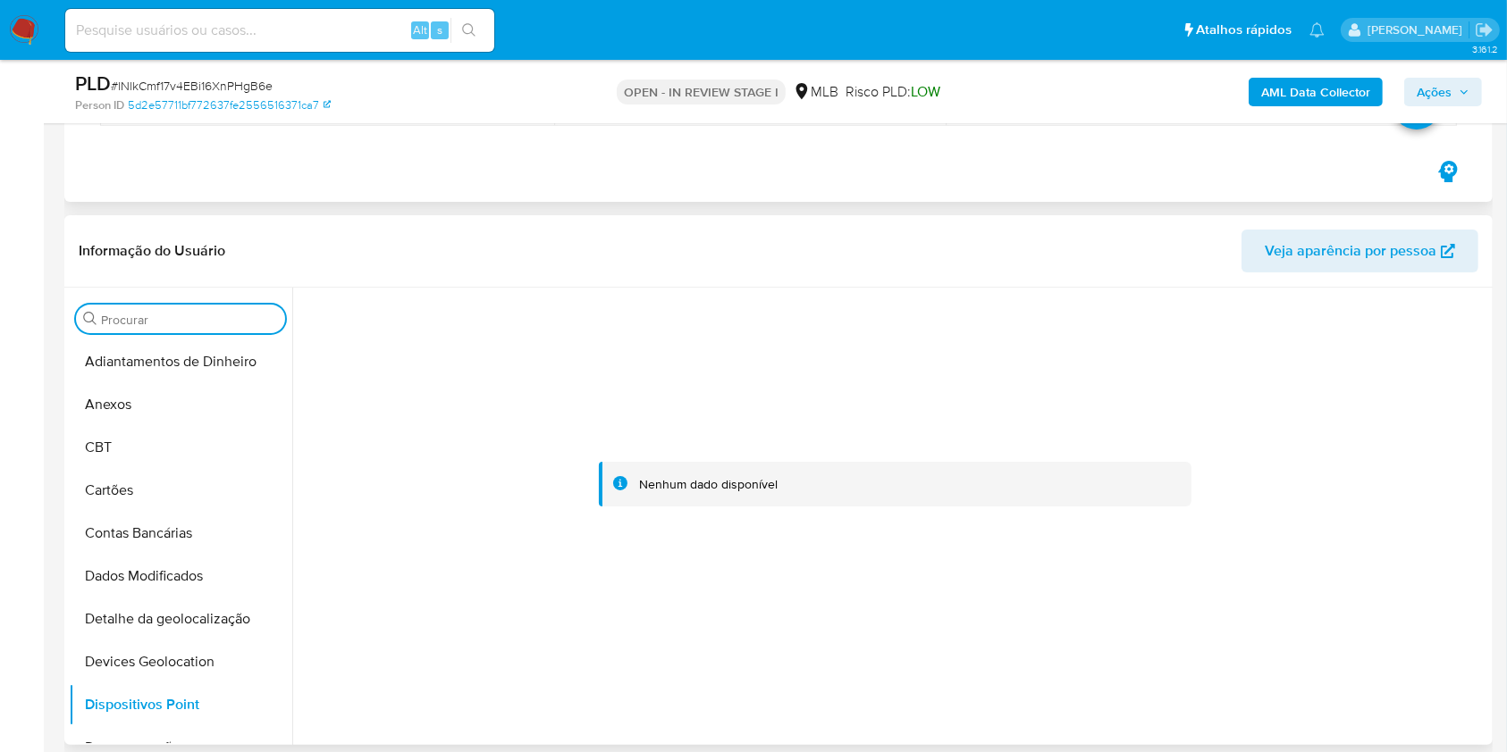
scroll to position [238, 0]
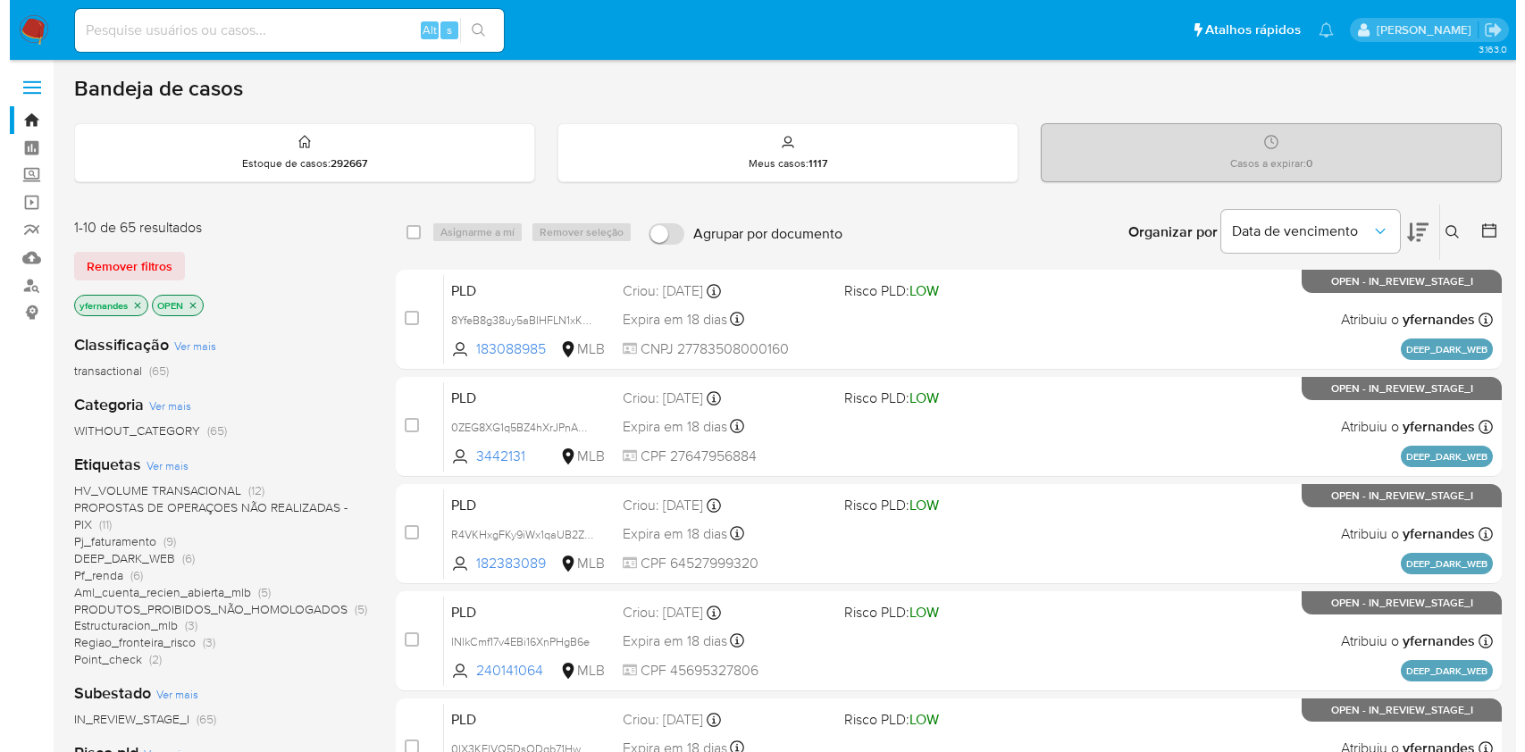
scroll to position [119, 0]
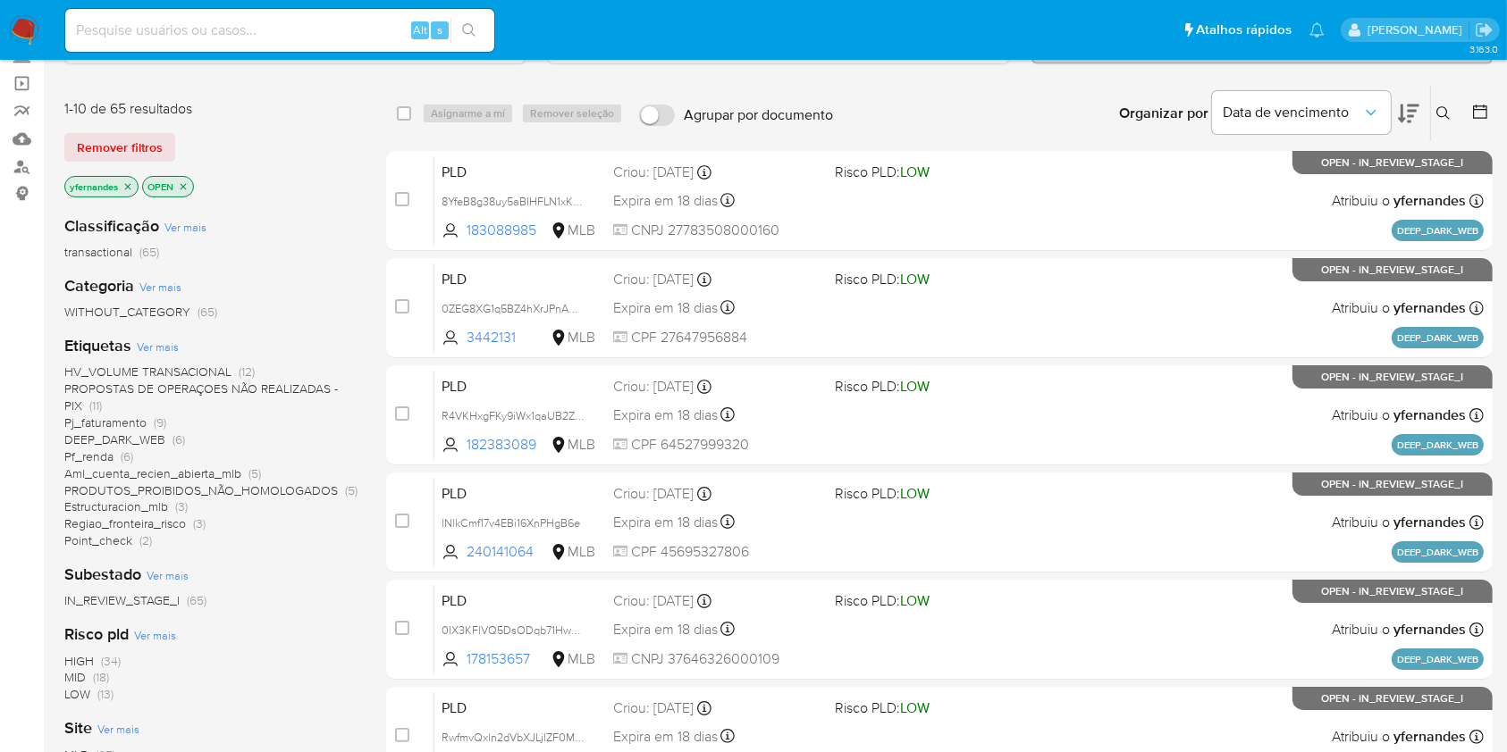
click at [116, 103] on div "1-10 de 65 resultados" at bounding box center [207, 109] width 286 height 20
click at [233, 110] on div "1-10 de 65 resultados" at bounding box center [207, 109] width 286 height 20
click at [154, 347] on span "Ver mais" at bounding box center [158, 347] width 42 height 16
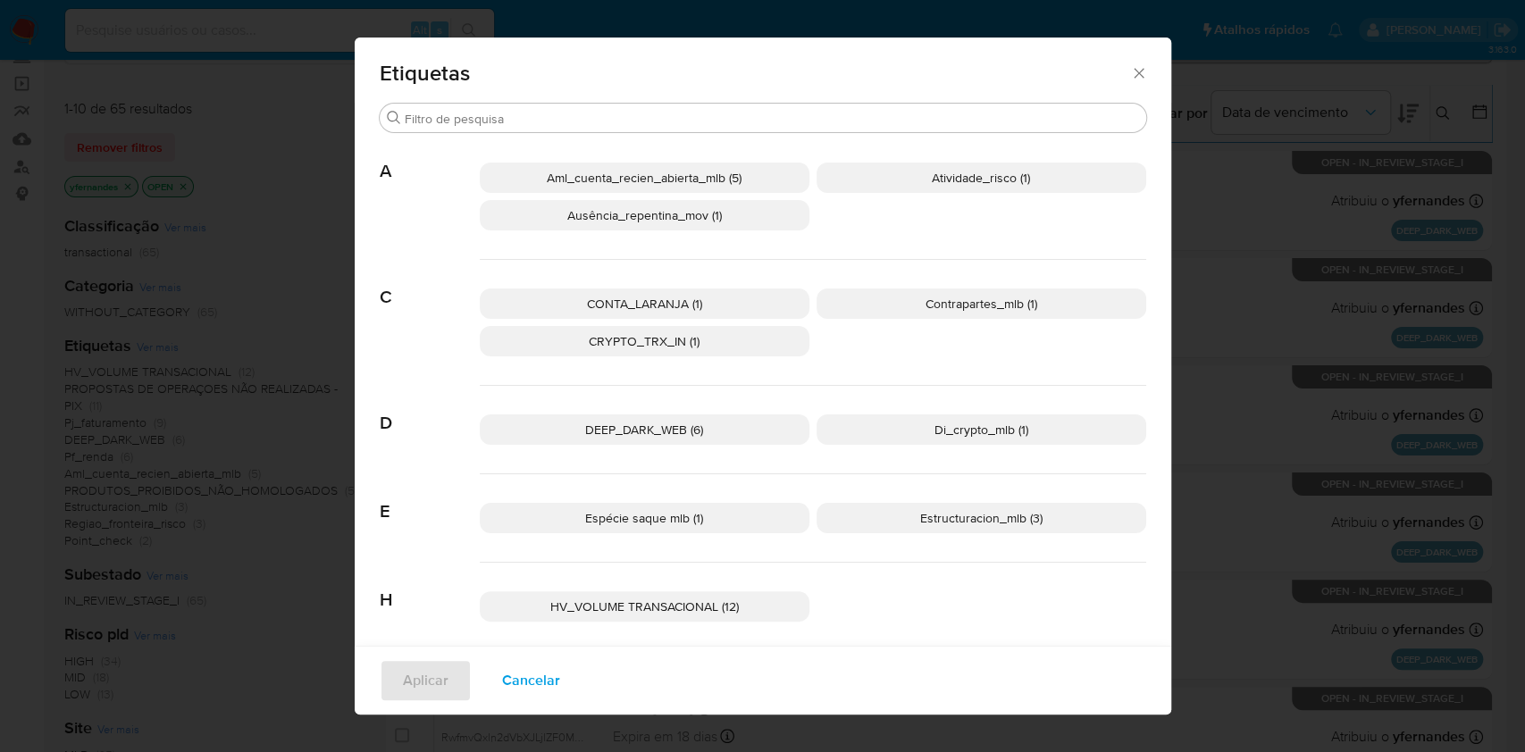
click at [1130, 80] on icon "Fechar" at bounding box center [1139, 73] width 18 height 18
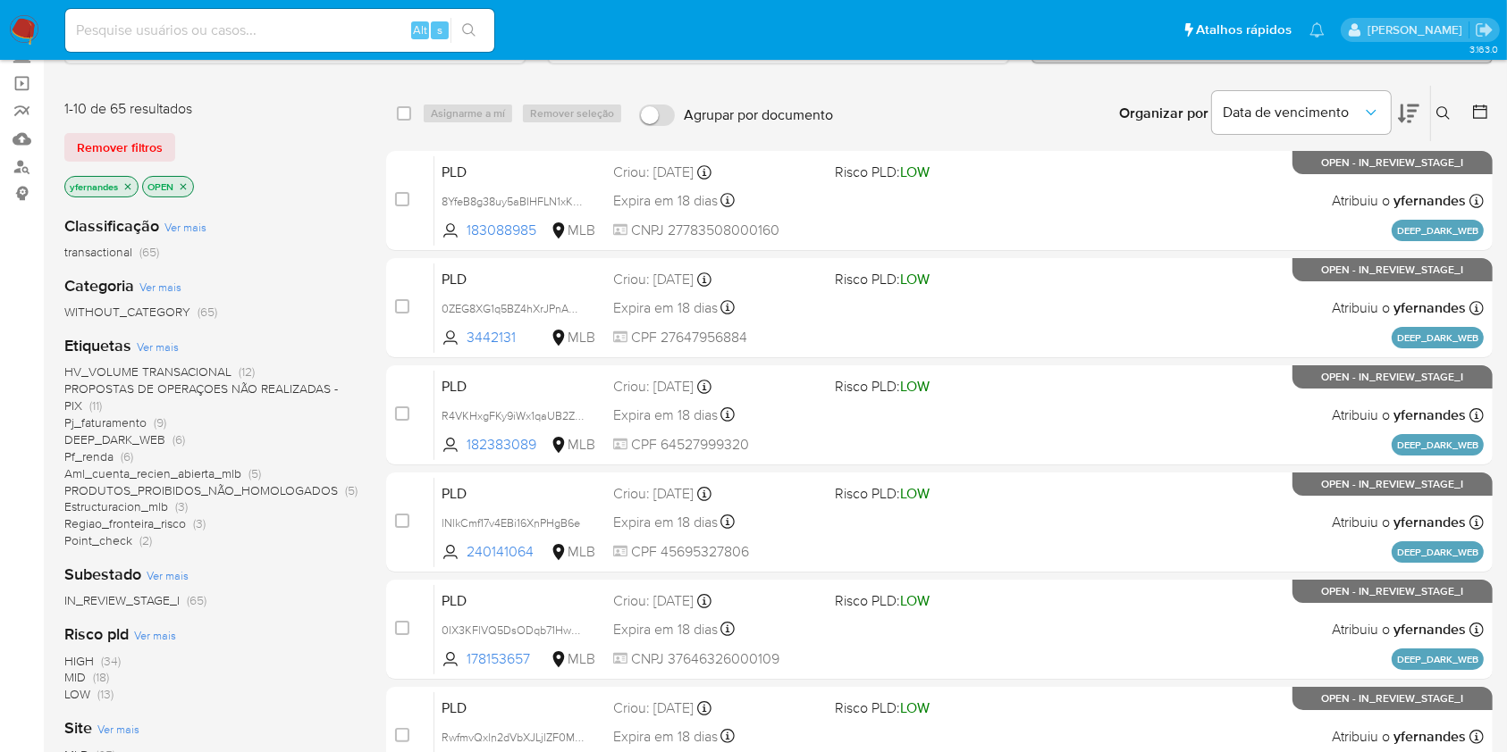
click at [158, 347] on span "Ver mais" at bounding box center [158, 347] width 42 height 16
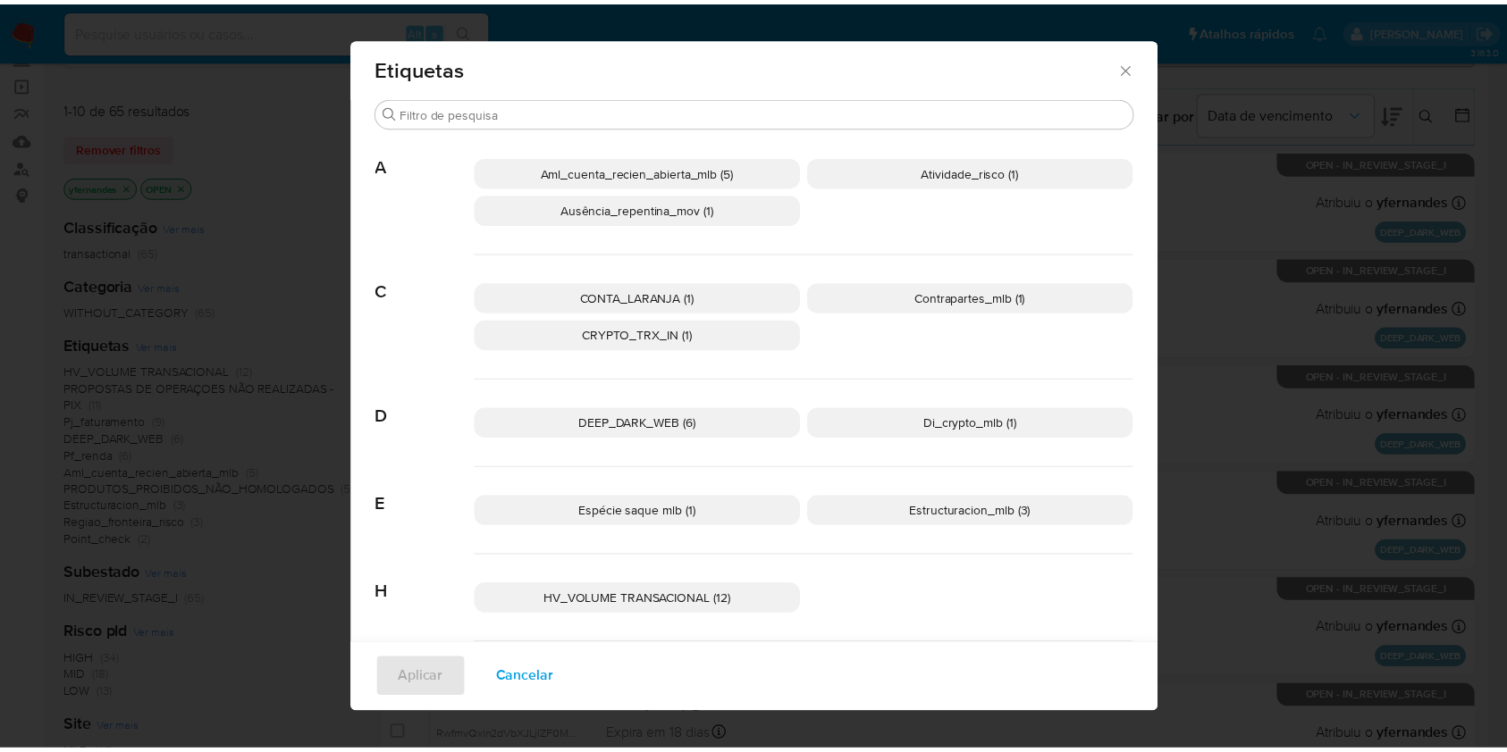
scroll to position [0, 0]
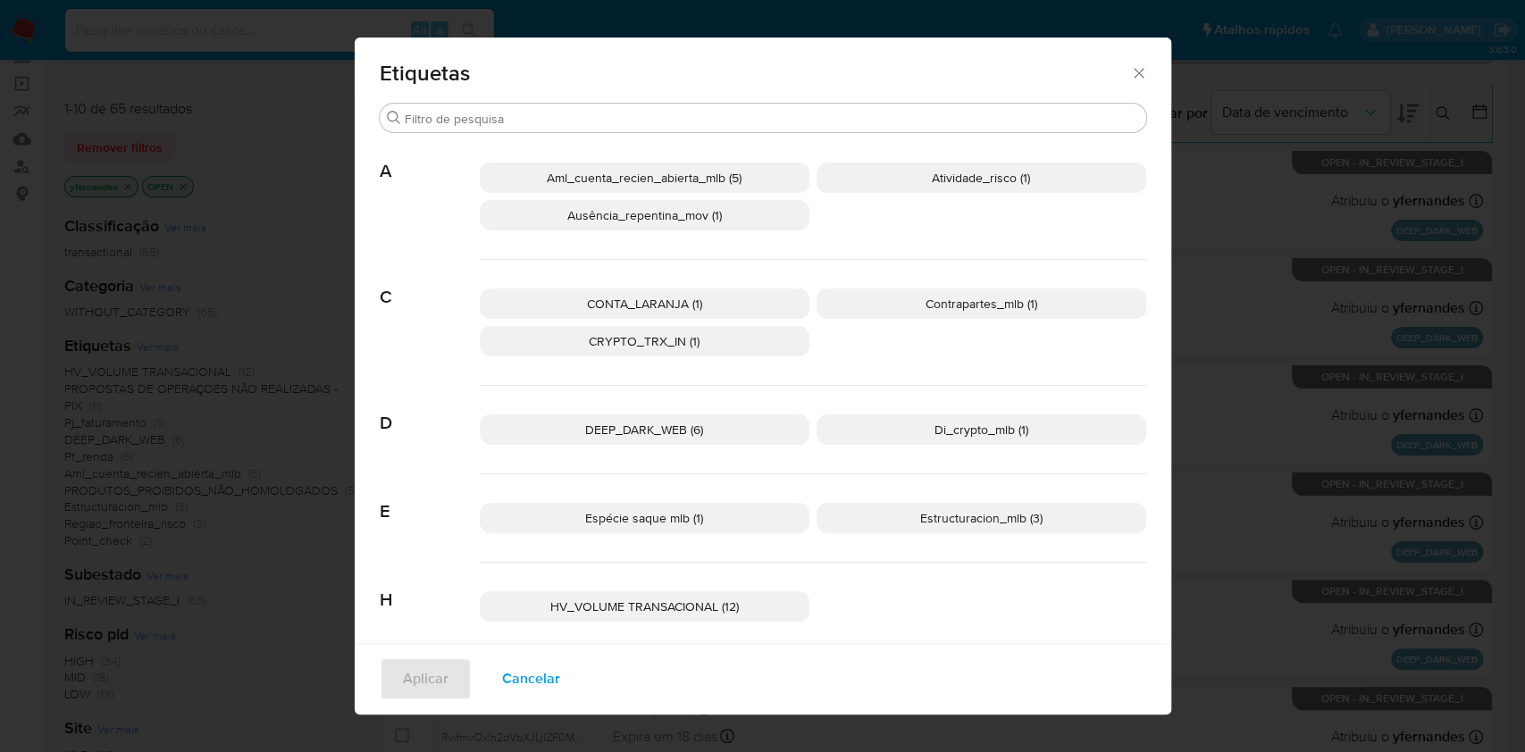
click at [1292, 337] on div "Etiquetas Buscar A Aml_cuenta_recien_abierta_mlb (5) Atividade_risco (1) Ausênc…" at bounding box center [762, 376] width 1525 height 752
